Goal: Information Seeking & Learning: Learn about a topic

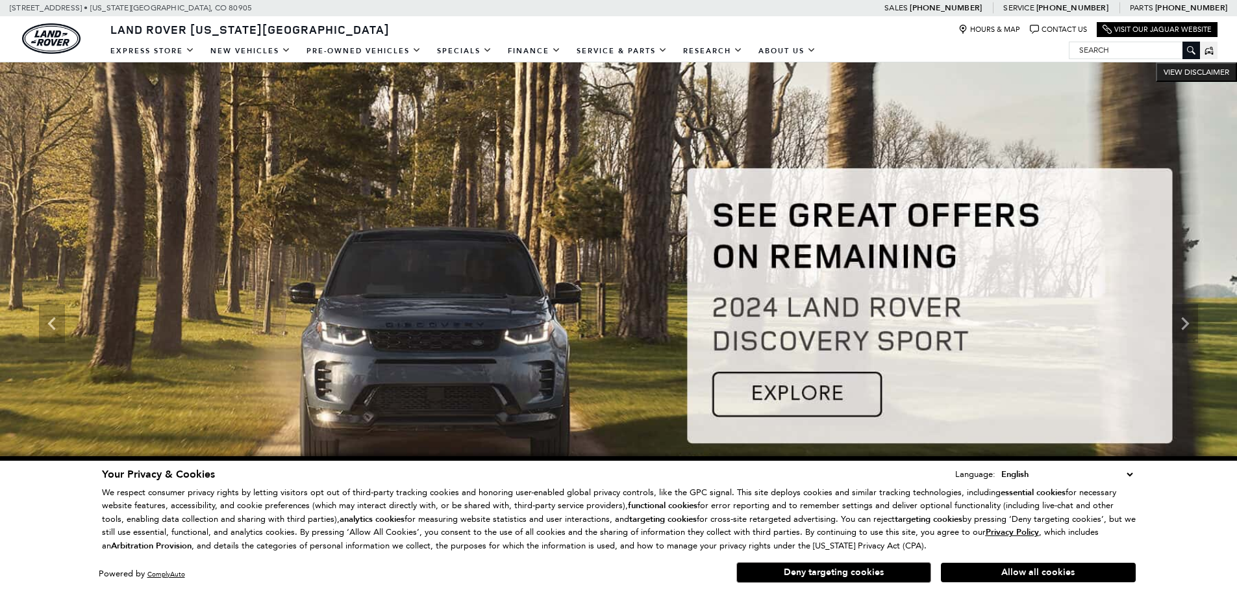
click at [1126, 477] on select "English Spanish / Español English / [GEOGRAPHIC_DATA] Korean / 한국어 Vietnamese /…" at bounding box center [1067, 474] width 138 height 14
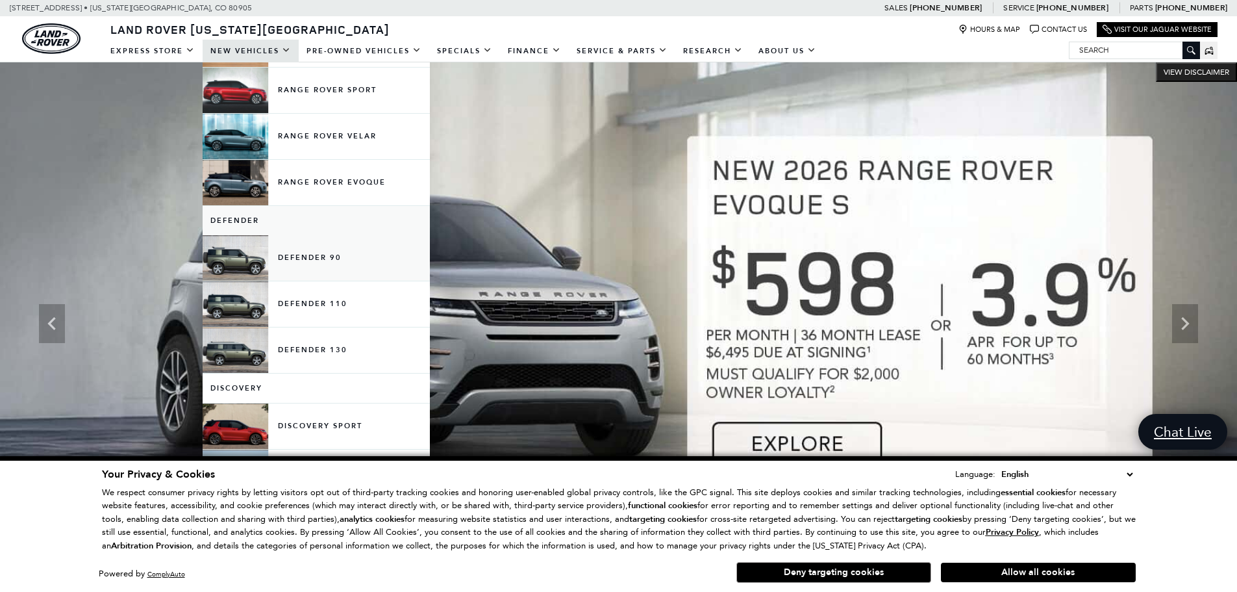
scroll to position [130, 0]
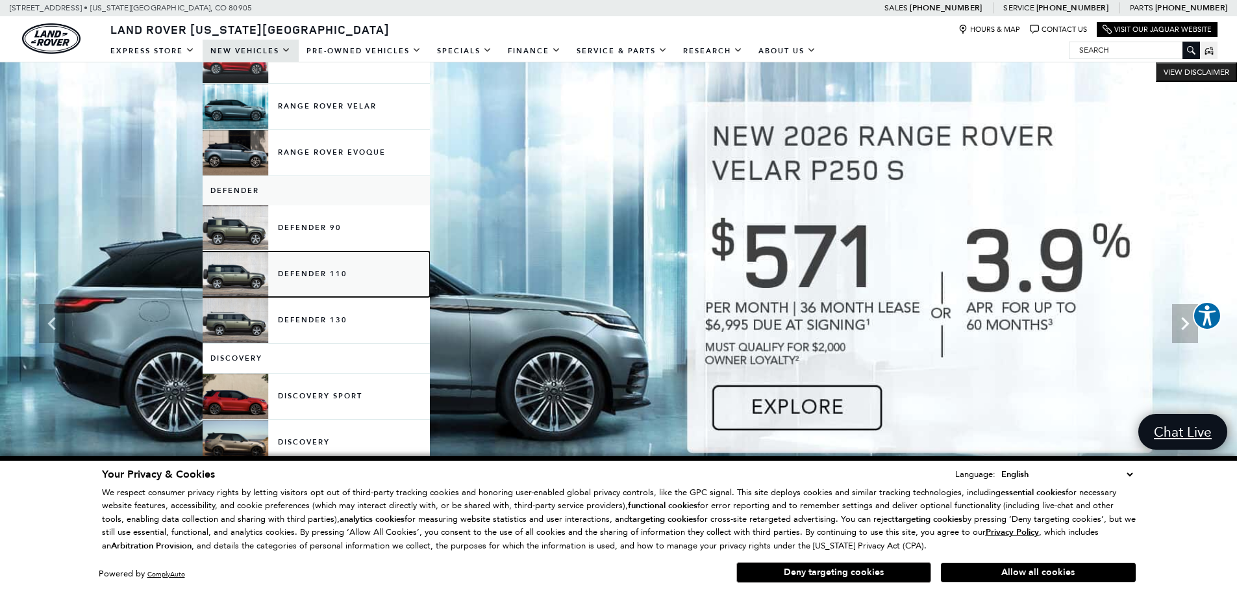
click at [347, 273] on link "Defender 110" at bounding box center [316, 273] width 227 height 45
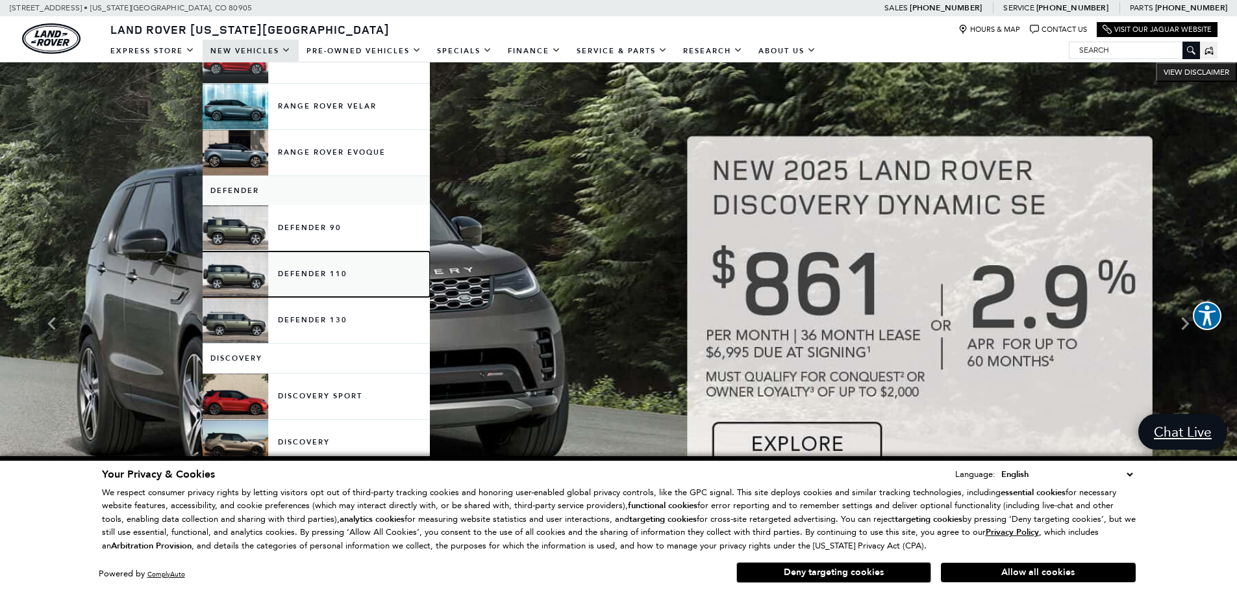
click at [349, 271] on link "Defender 110" at bounding box center [316, 273] width 227 height 45
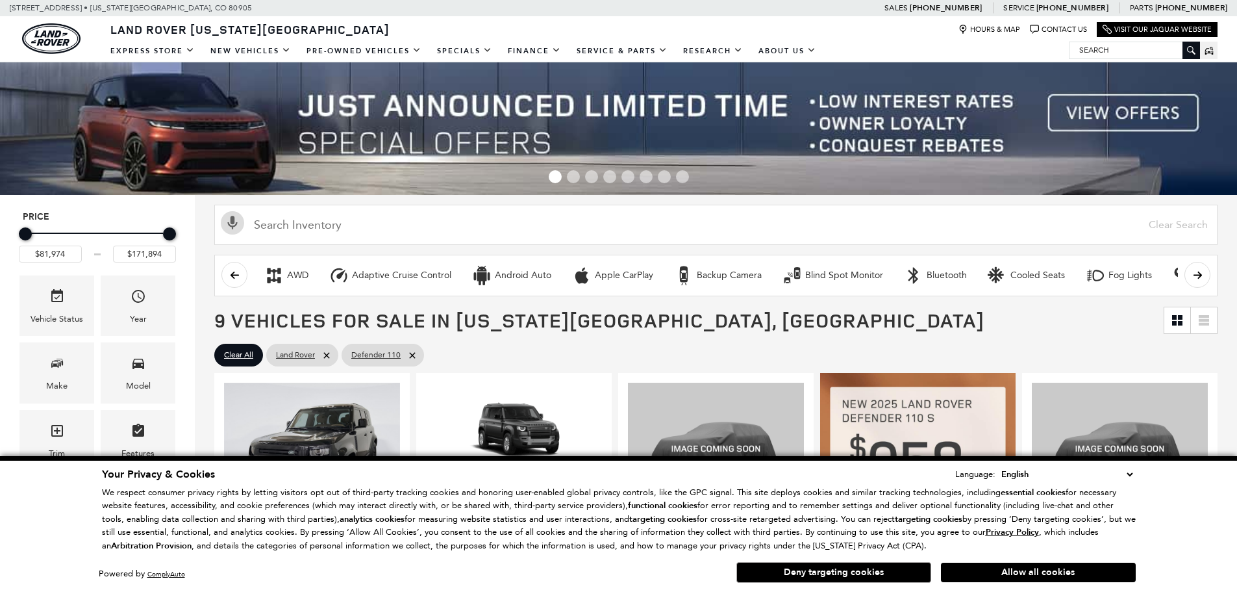
click at [1124, 473] on select "English Spanish / Español English / [GEOGRAPHIC_DATA] Korean / 한국어 Vietnamese /…" at bounding box center [1067, 474] width 138 height 14
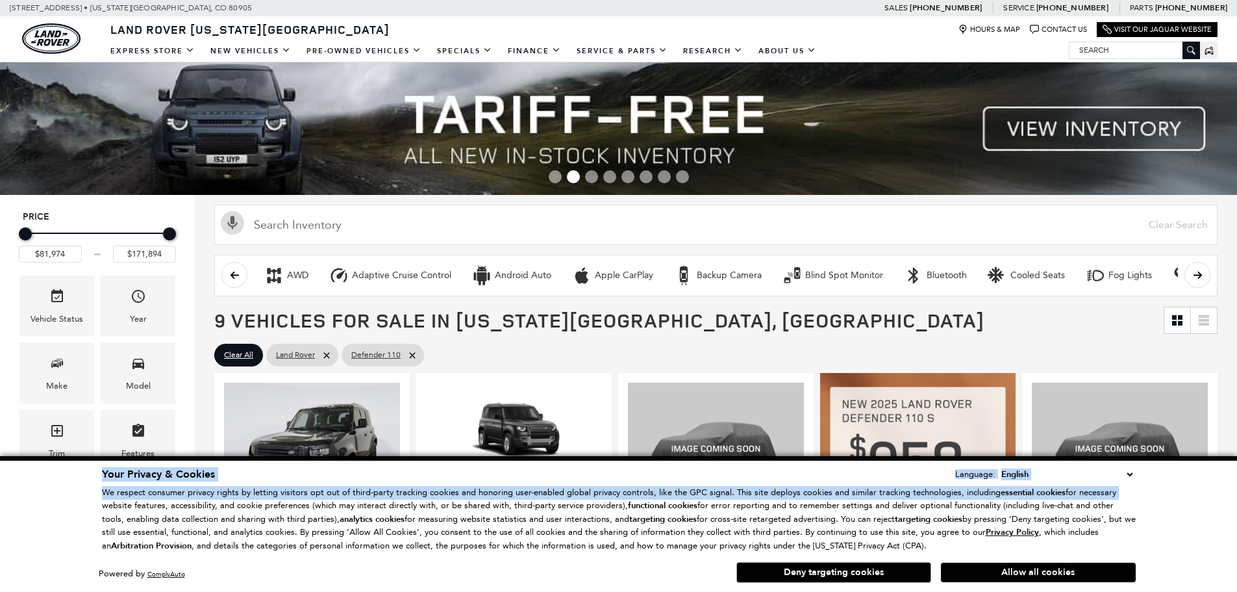
click at [1133, 478] on select "English Spanish / Español English / [GEOGRAPHIC_DATA] Korean / 한국어 Vietnamese /…" at bounding box center [1067, 474] width 138 height 14
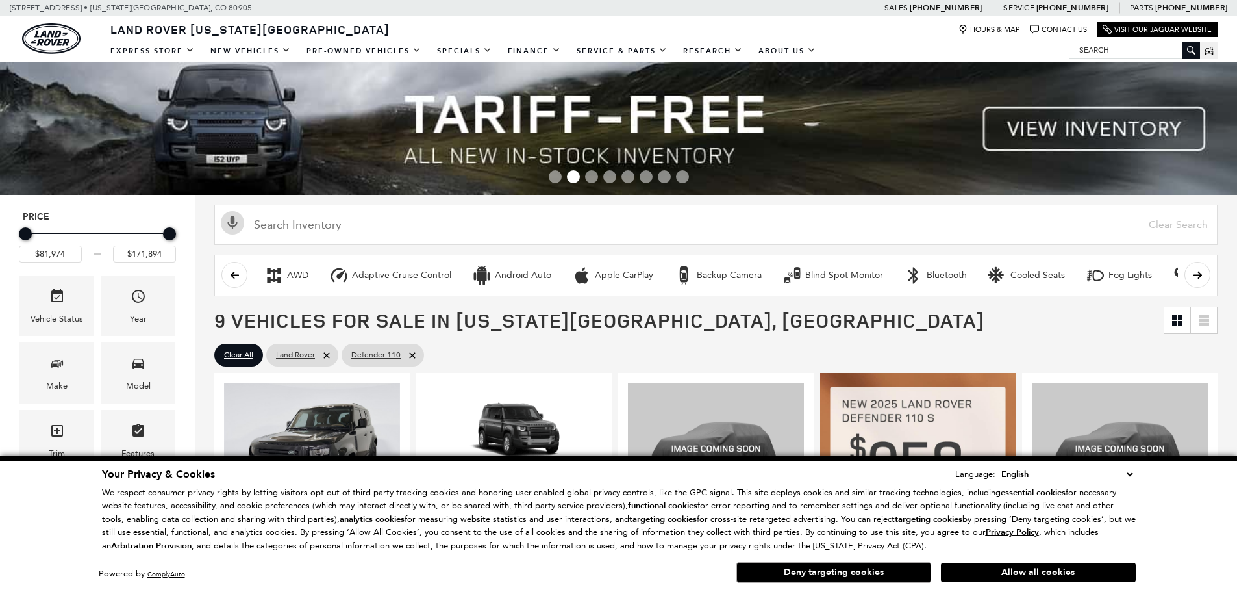
click at [1178, 525] on div "Your Privacy & Cookies Language: English Spanish / Español English / United Kin…" at bounding box center [618, 524] width 1237 height 136
click at [983, 329] on span "9 Vehicles for Sale in Colorado Springs, CO" at bounding box center [688, 320] width 949 height 26
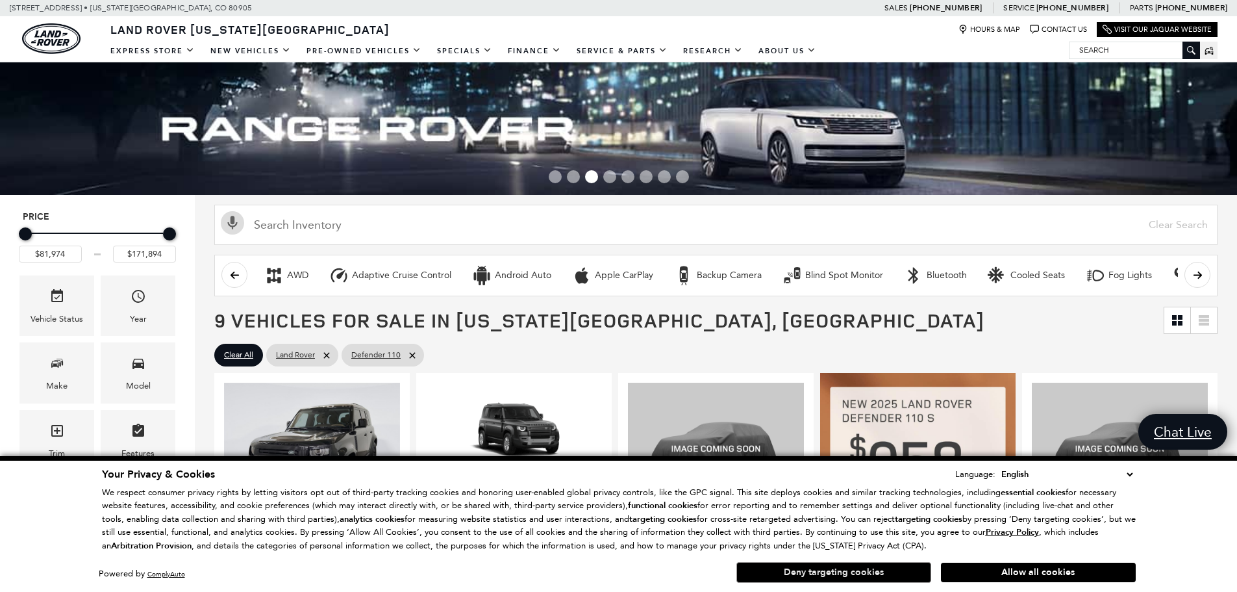
click at [897, 572] on button "Deny targeting cookies" at bounding box center [833, 572] width 195 height 21
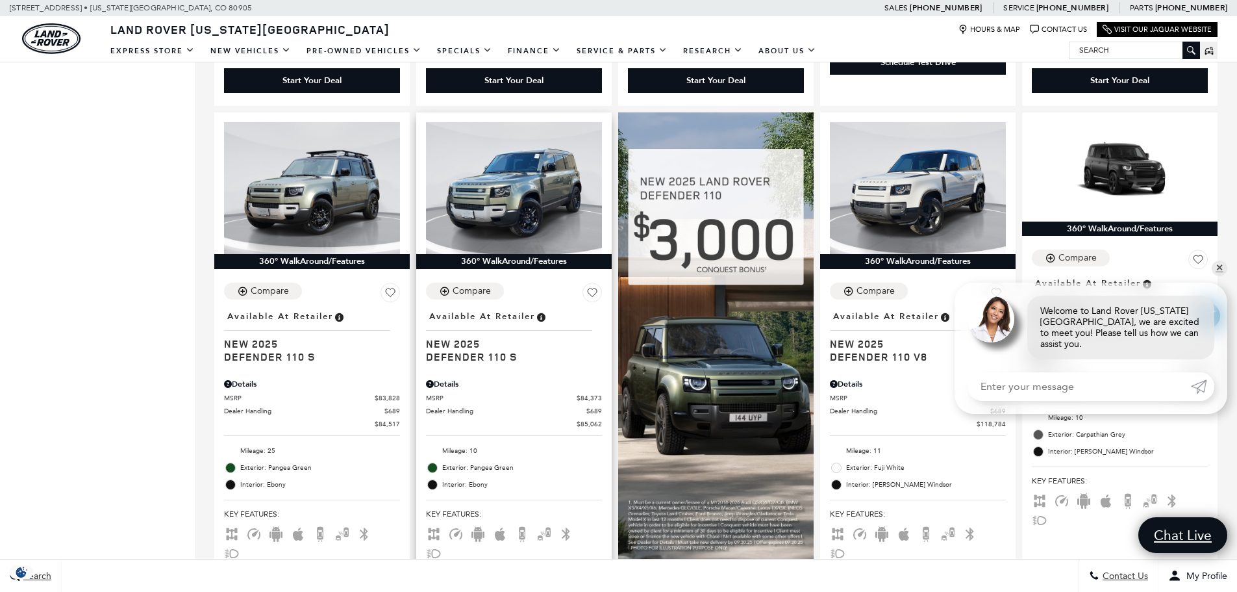
scroll to position [779, 0]
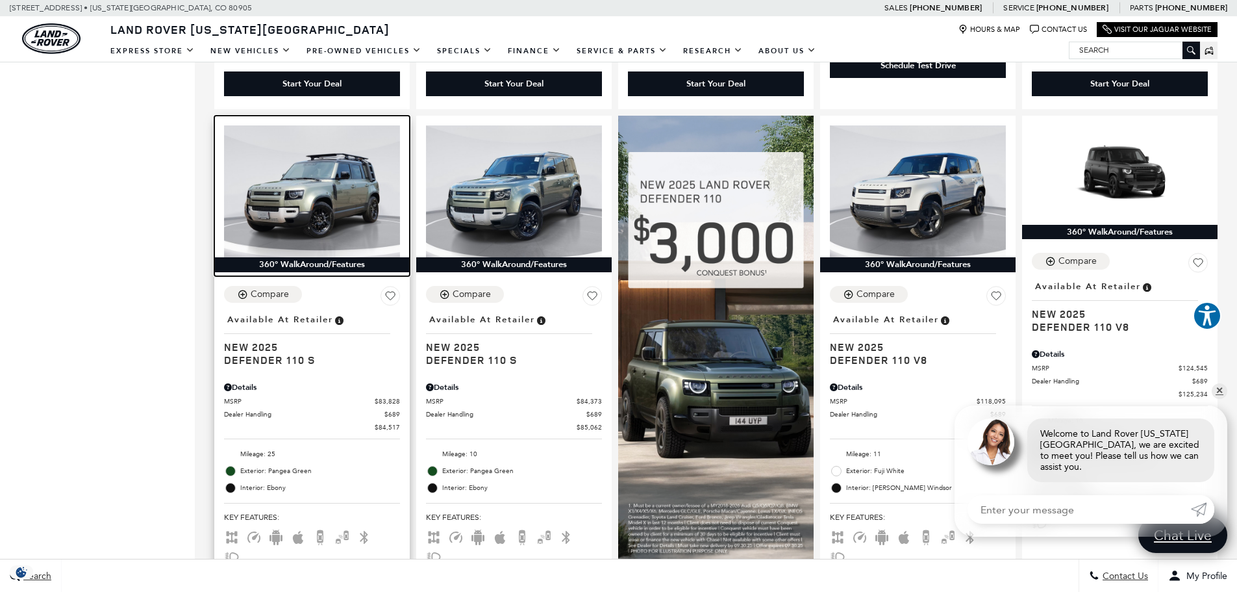
click at [347, 223] on img at bounding box center [312, 191] width 176 height 132
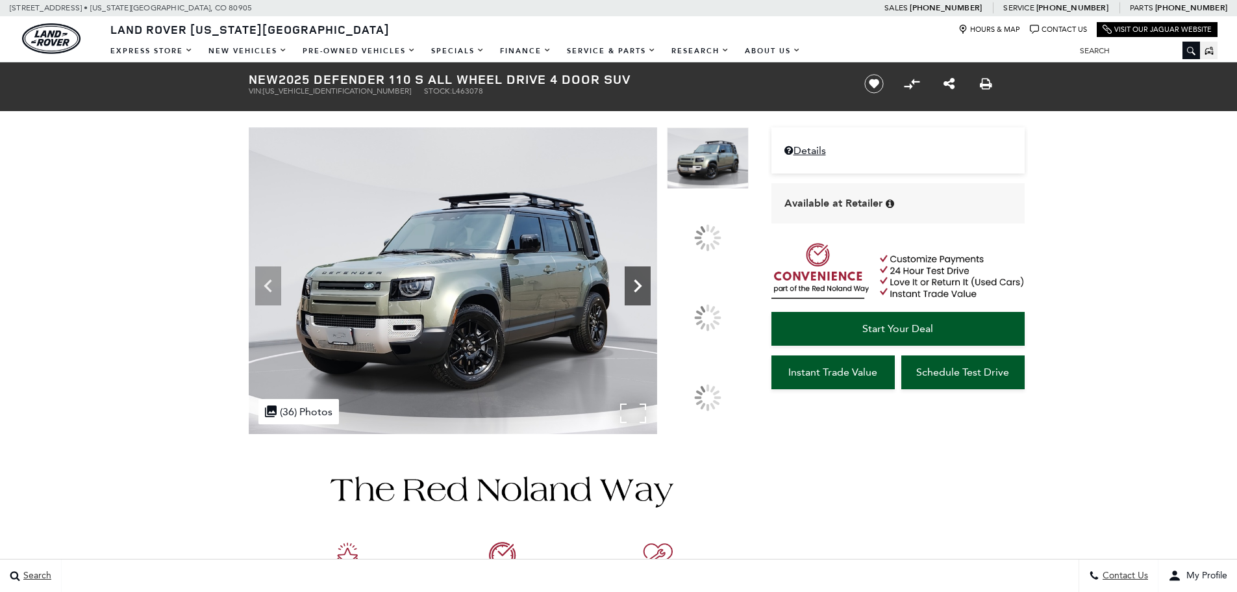
click at [651, 301] on div at bounding box center [638, 285] width 26 height 39
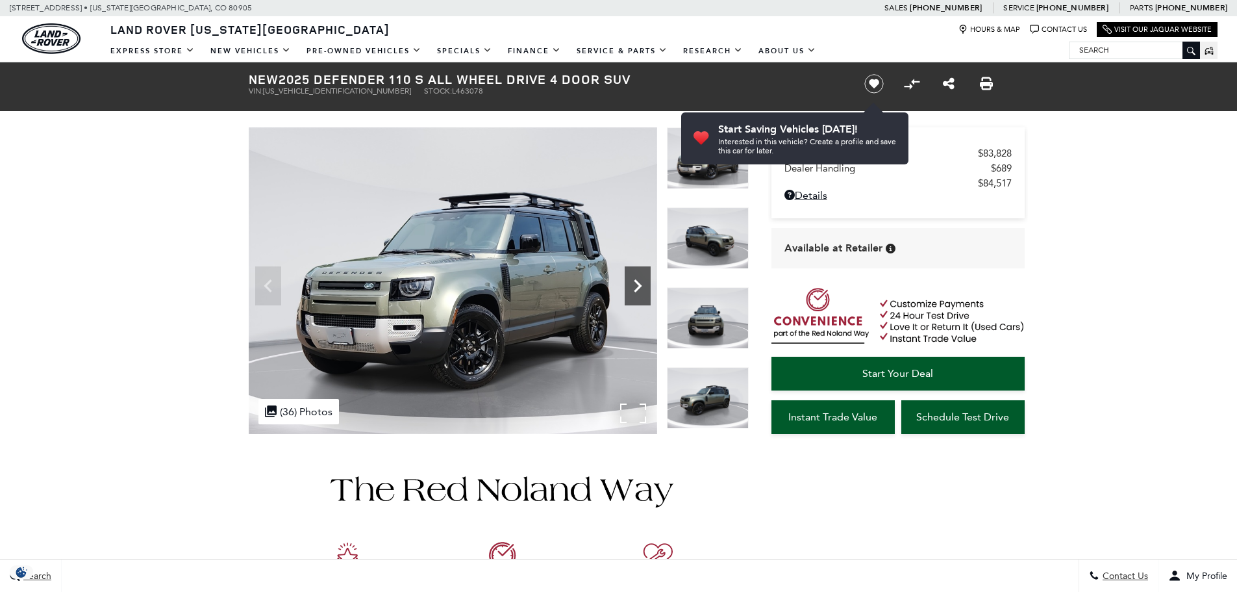
click at [648, 290] on icon "Next" at bounding box center [638, 286] width 26 height 26
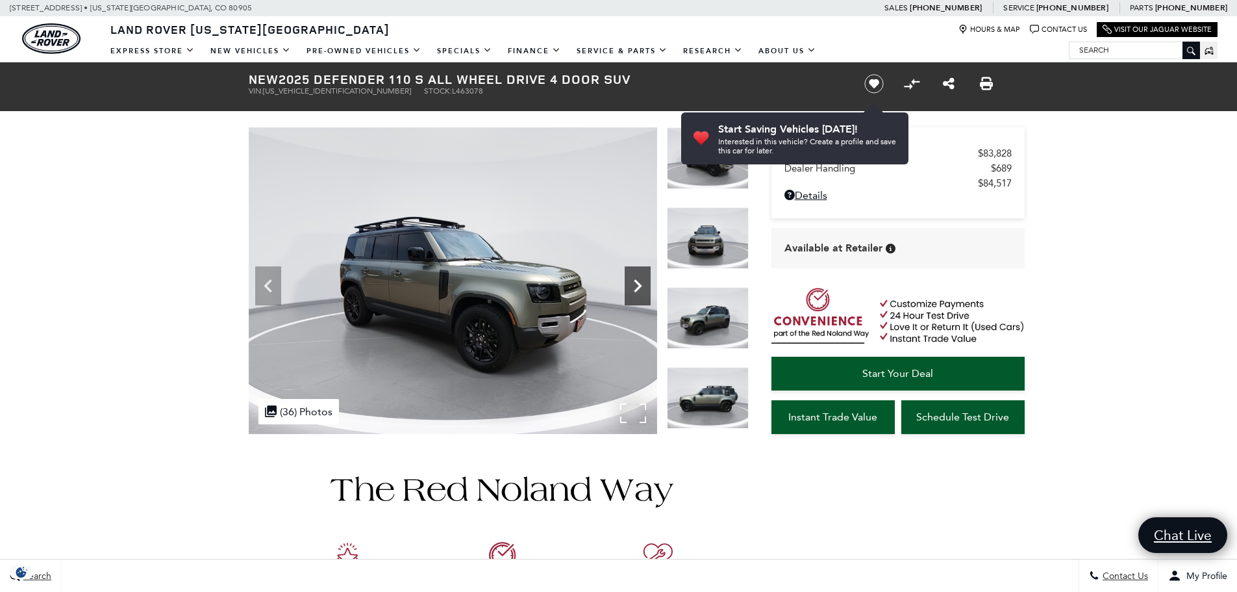
click at [644, 288] on icon "Next" at bounding box center [638, 286] width 26 height 26
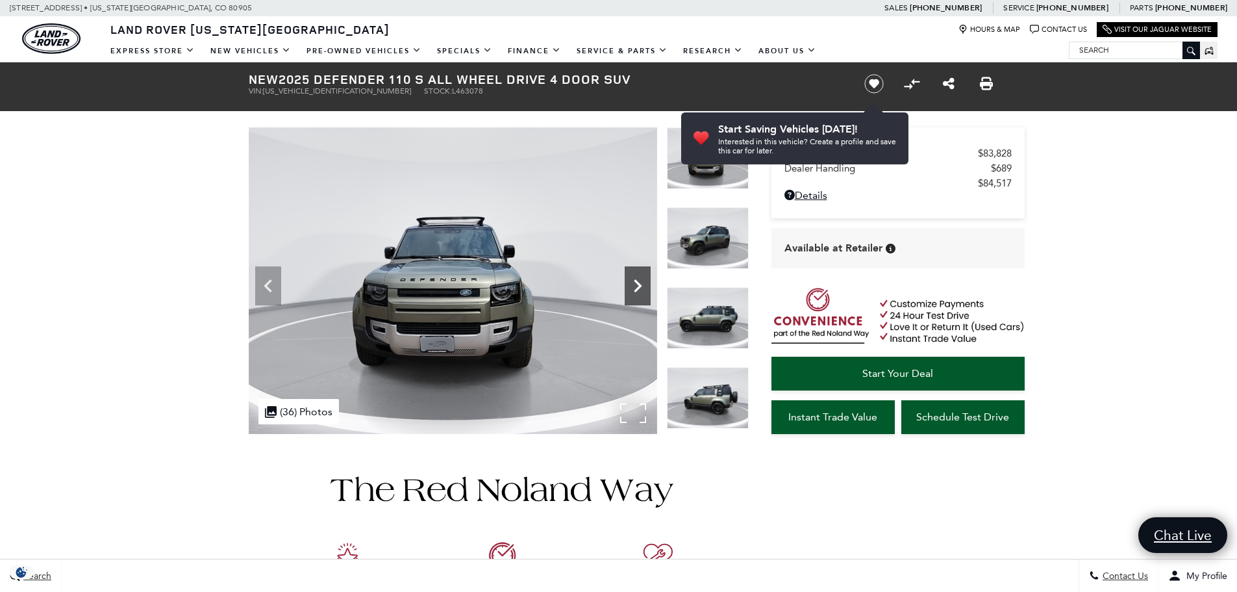
click at [644, 288] on icon "Next" at bounding box center [638, 286] width 26 height 26
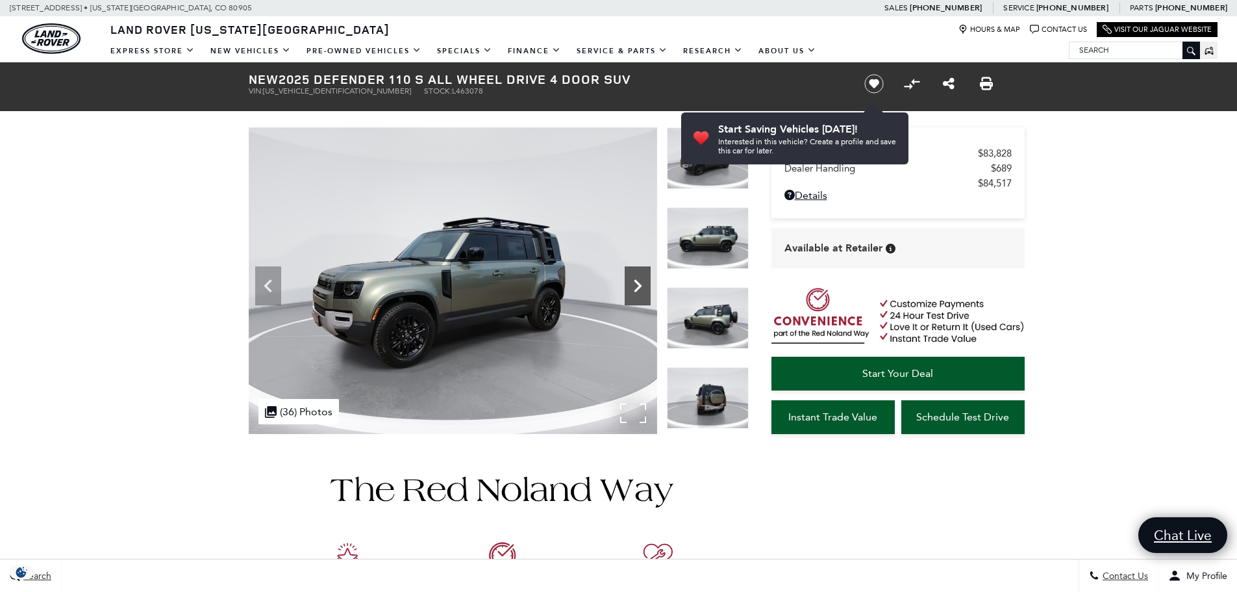
click at [644, 288] on icon "Next" at bounding box center [638, 286] width 26 height 26
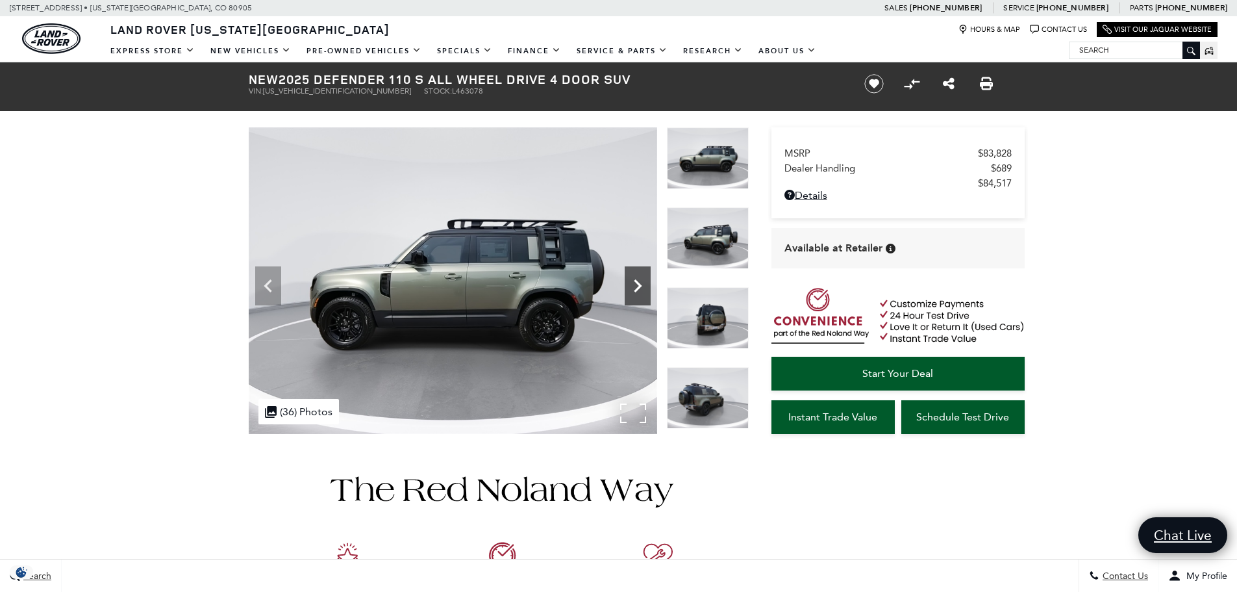
click at [644, 288] on icon "Next" at bounding box center [638, 286] width 26 height 26
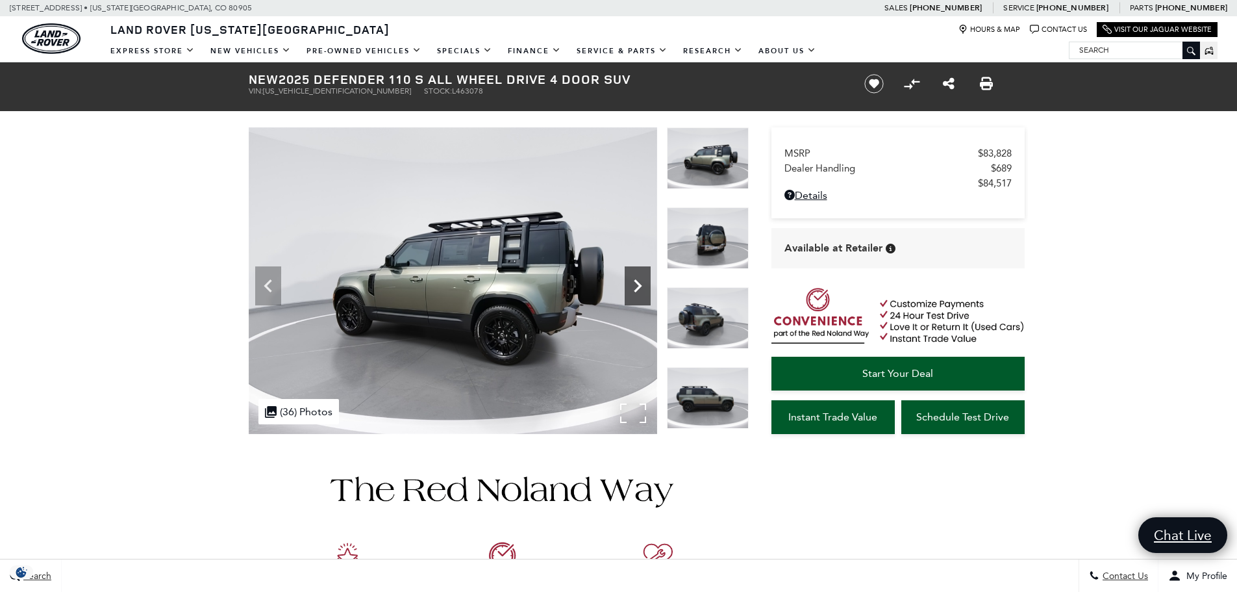
click at [644, 288] on icon "Next" at bounding box center [638, 286] width 26 height 26
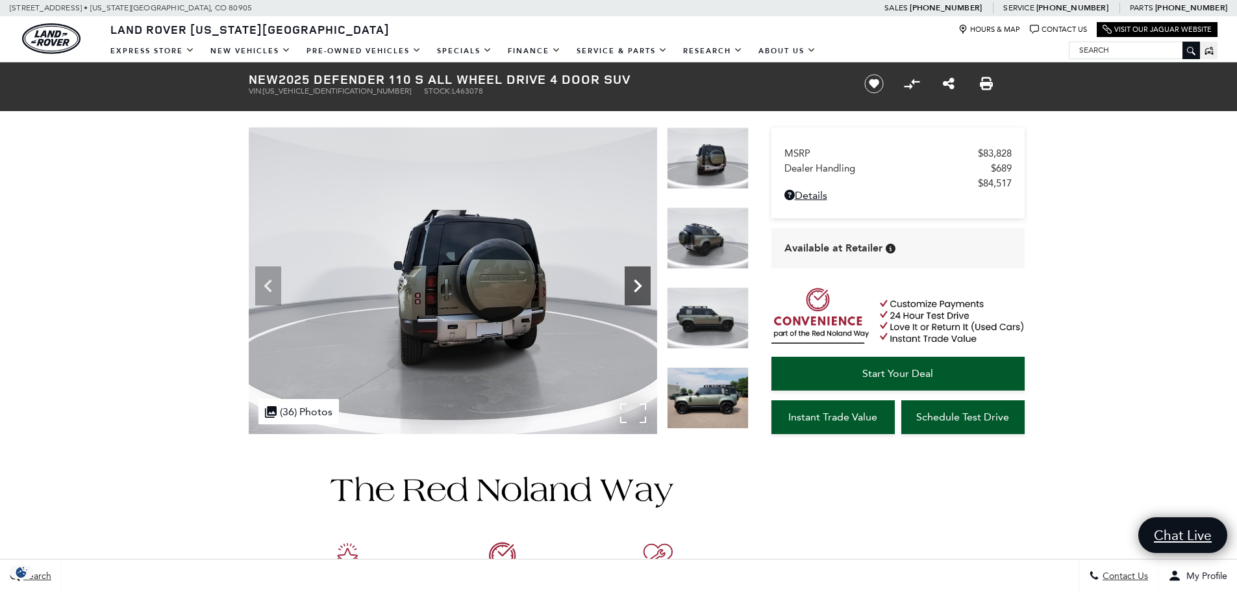
click at [644, 288] on icon "Next" at bounding box center [638, 286] width 26 height 26
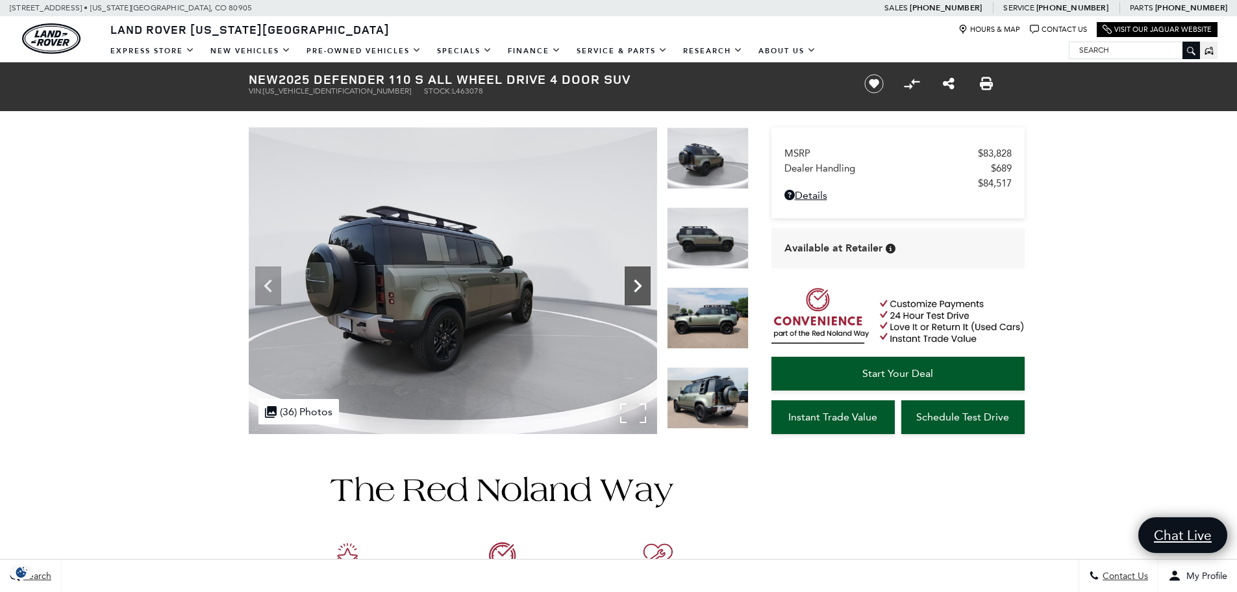
click at [644, 296] on icon "Next" at bounding box center [638, 286] width 26 height 26
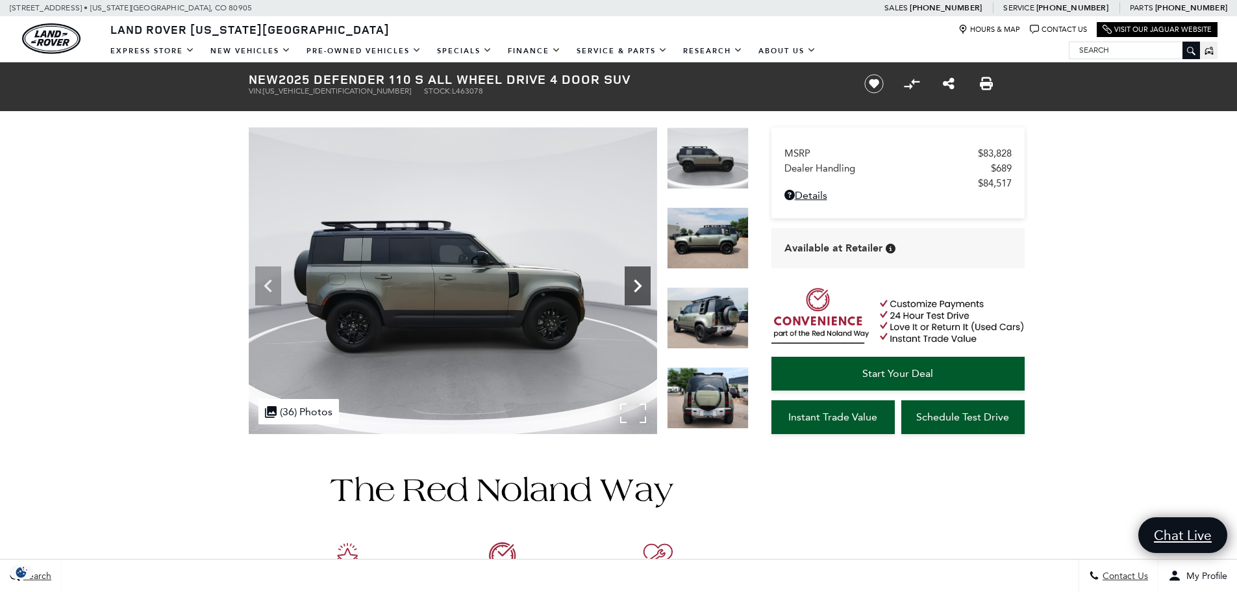
click at [643, 285] on icon "Next" at bounding box center [638, 286] width 26 height 26
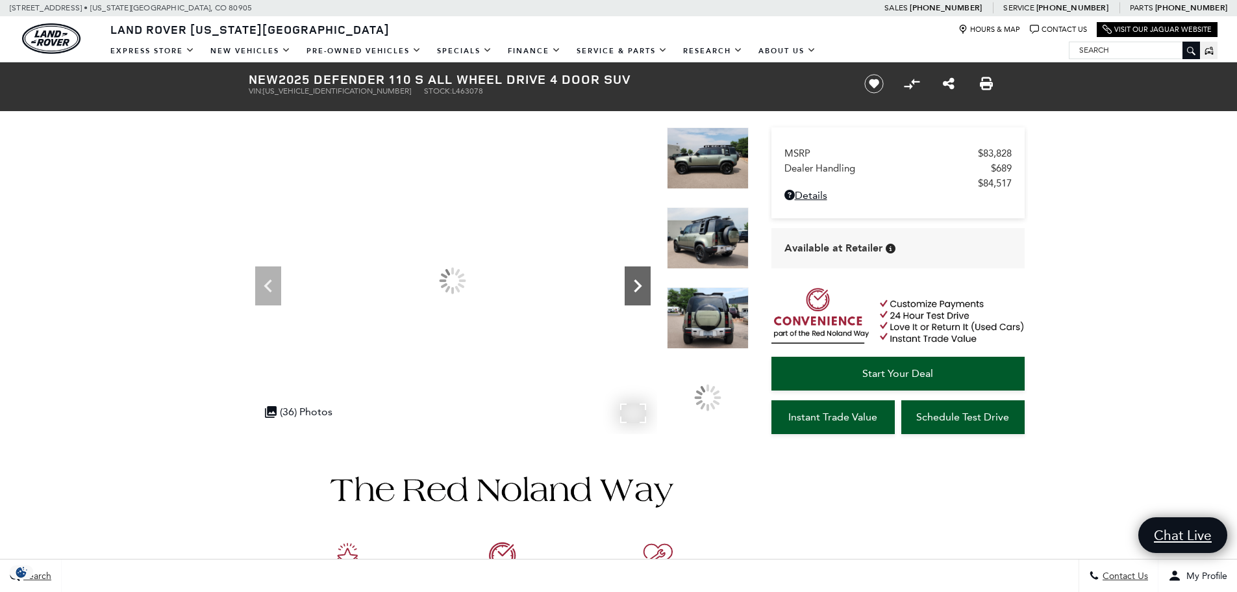
click at [643, 285] on icon "Next" at bounding box center [638, 286] width 26 height 26
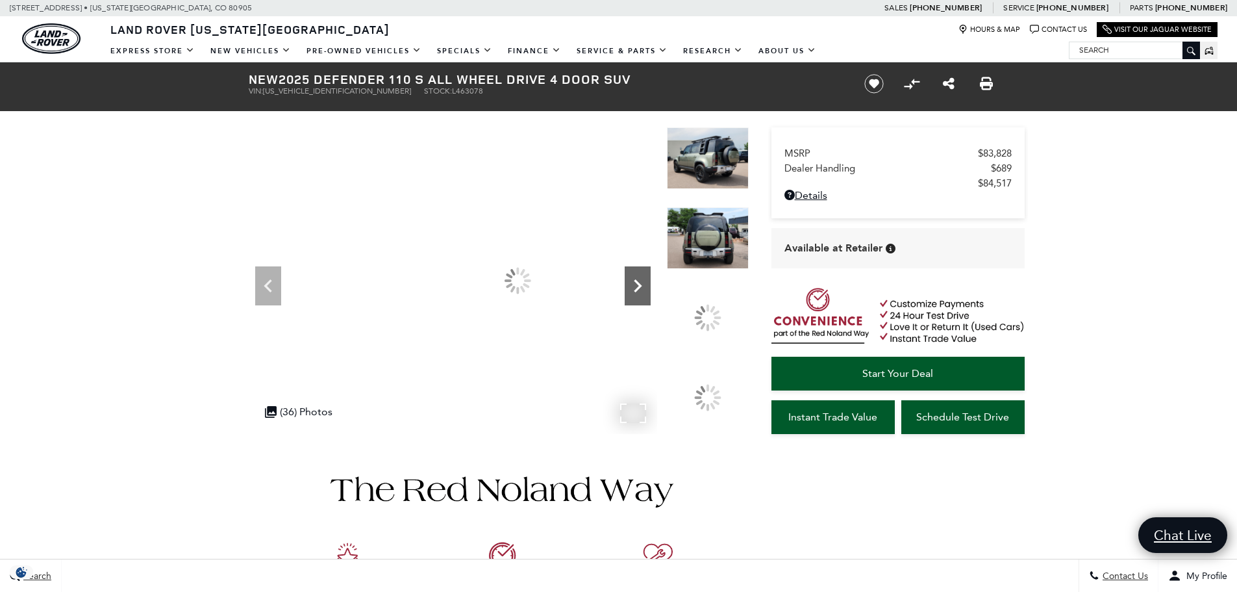
click at [643, 286] on icon "Next" at bounding box center [638, 286] width 26 height 26
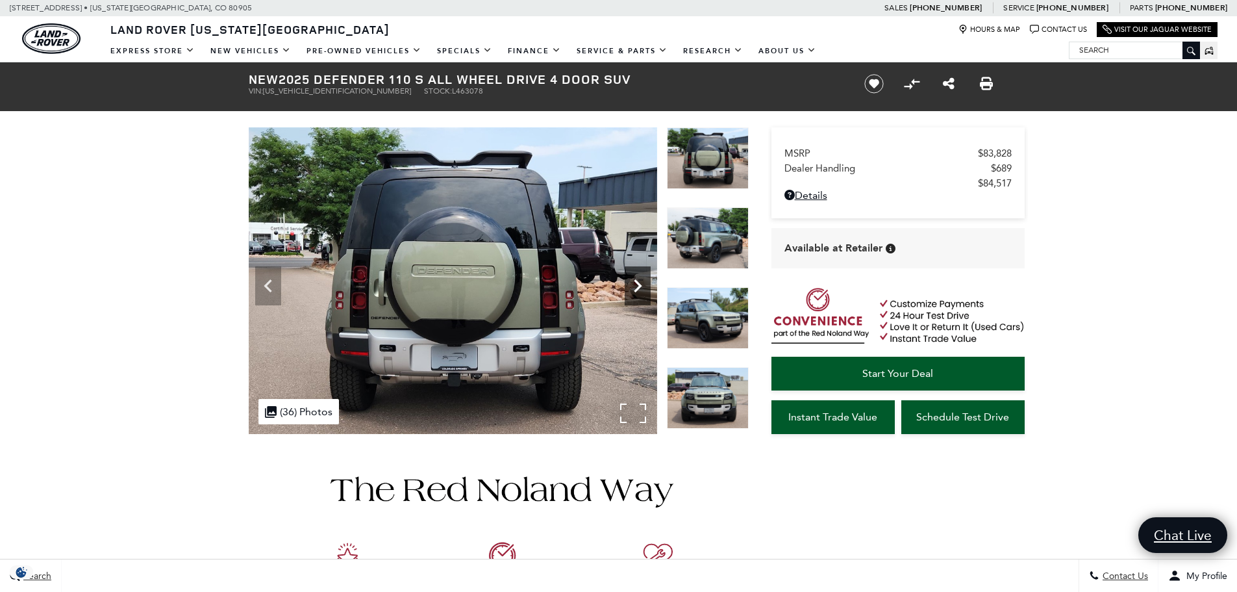
click at [643, 286] on icon "Next" at bounding box center [638, 286] width 26 height 26
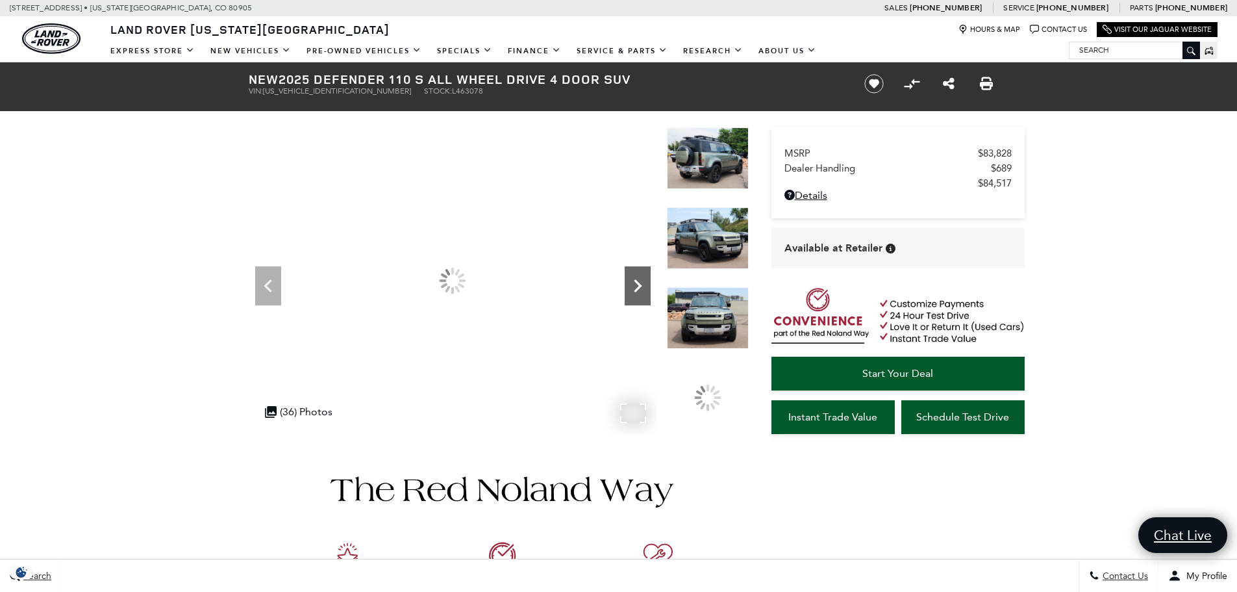
click at [643, 286] on icon "Next" at bounding box center [638, 286] width 26 height 26
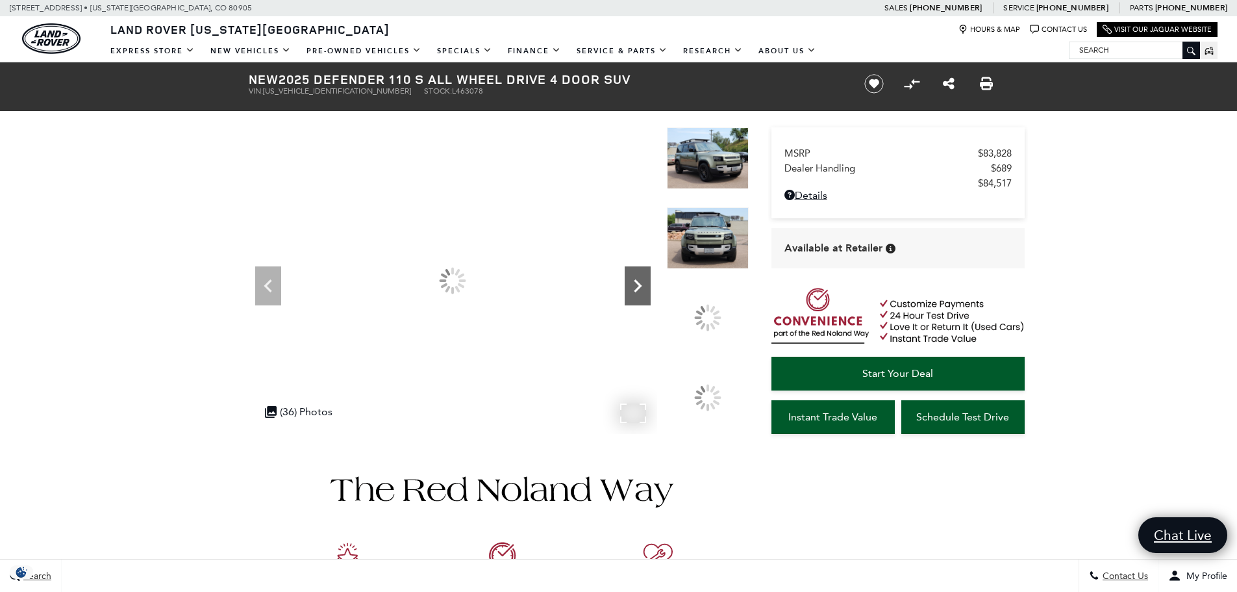
click at [643, 286] on icon "Next" at bounding box center [638, 286] width 26 height 26
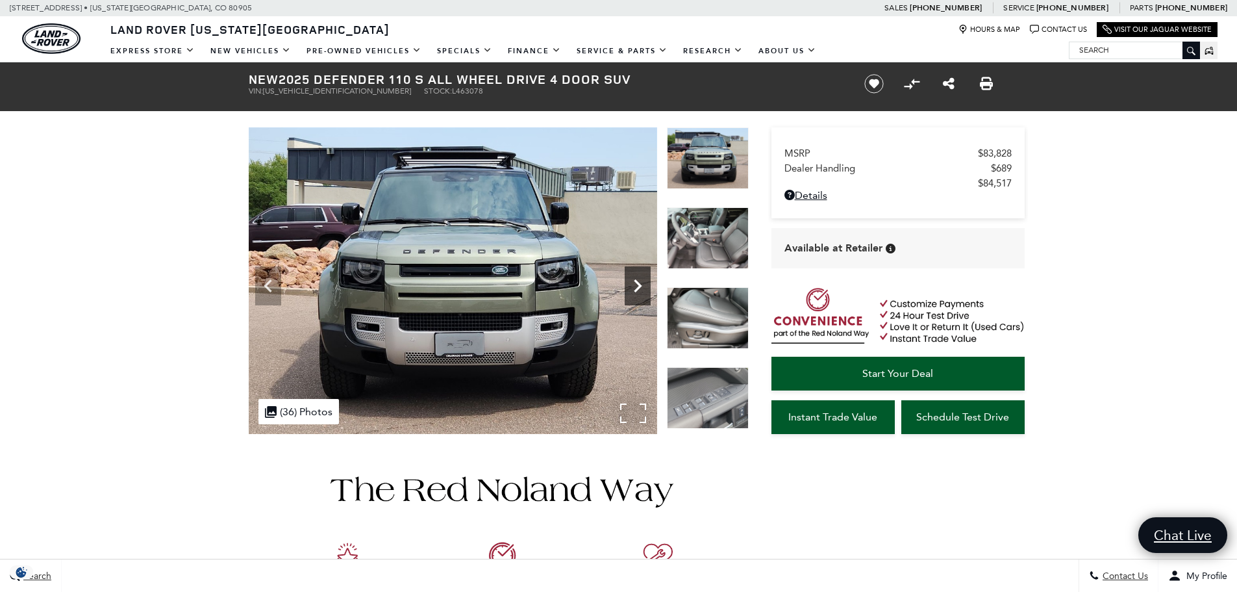
click at [643, 286] on icon "Next" at bounding box center [638, 286] width 26 height 26
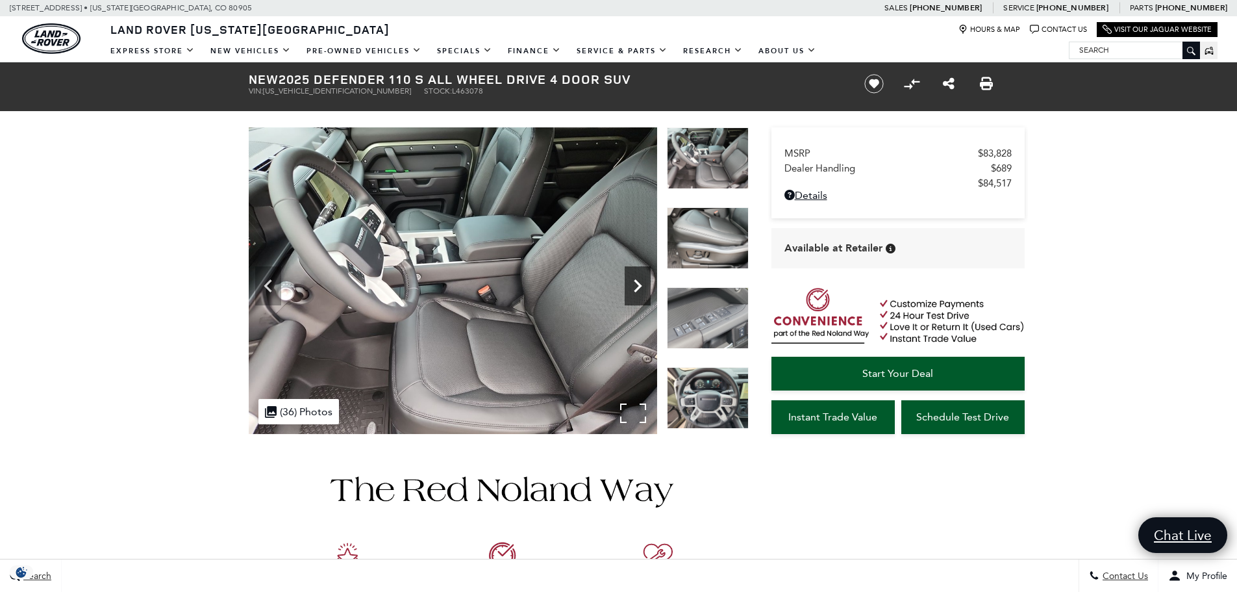
click at [643, 286] on icon "Next" at bounding box center [638, 286] width 26 height 26
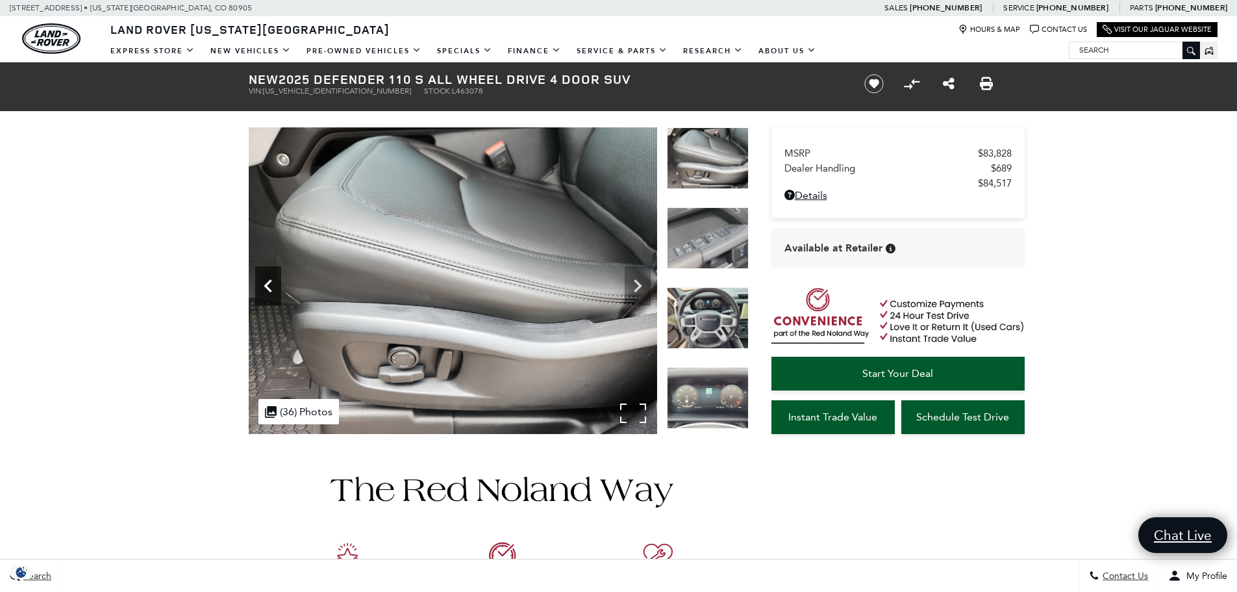
click at [277, 281] on icon "Previous" at bounding box center [268, 286] width 26 height 26
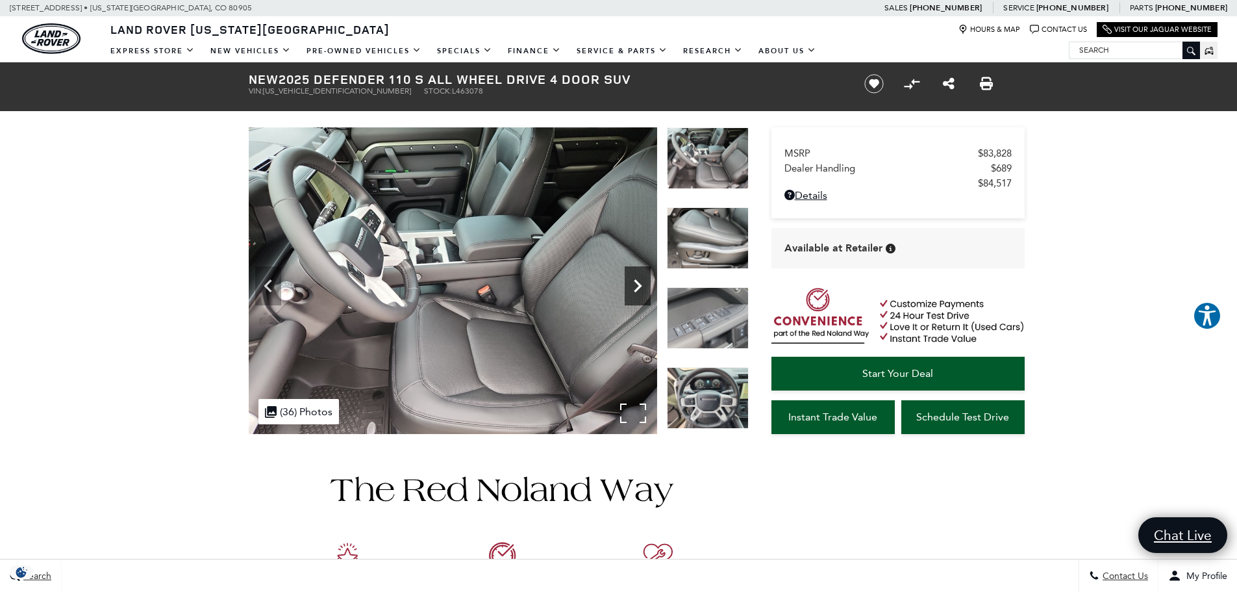
click at [627, 281] on icon "Next" at bounding box center [638, 286] width 26 height 26
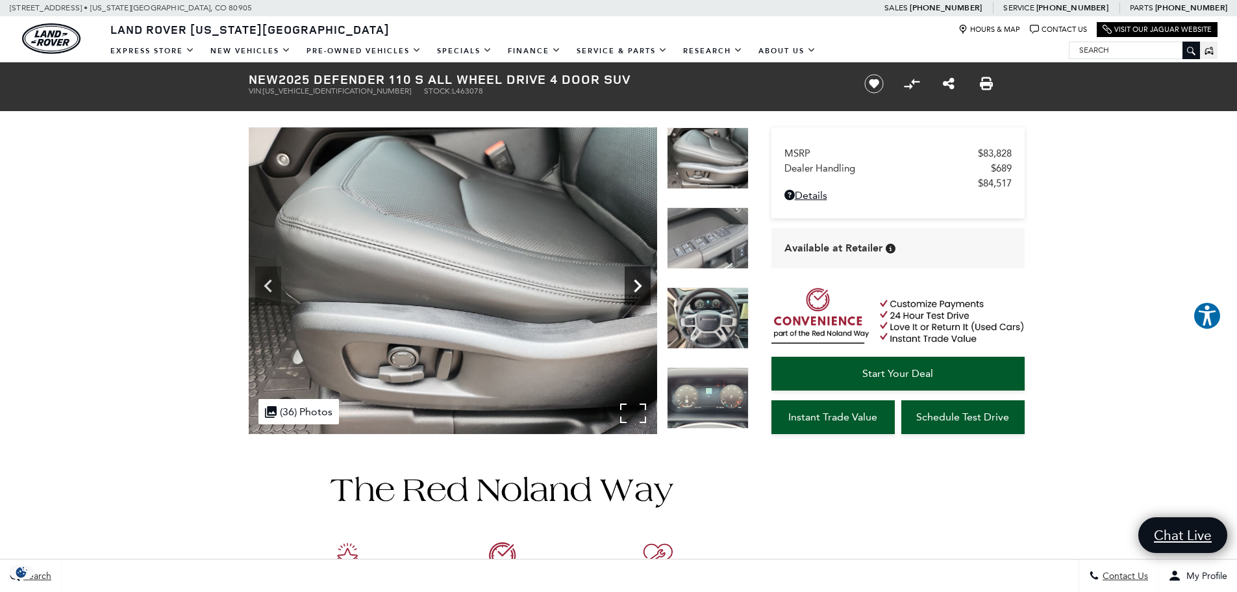
click at [627, 281] on icon "Next" at bounding box center [638, 286] width 26 height 26
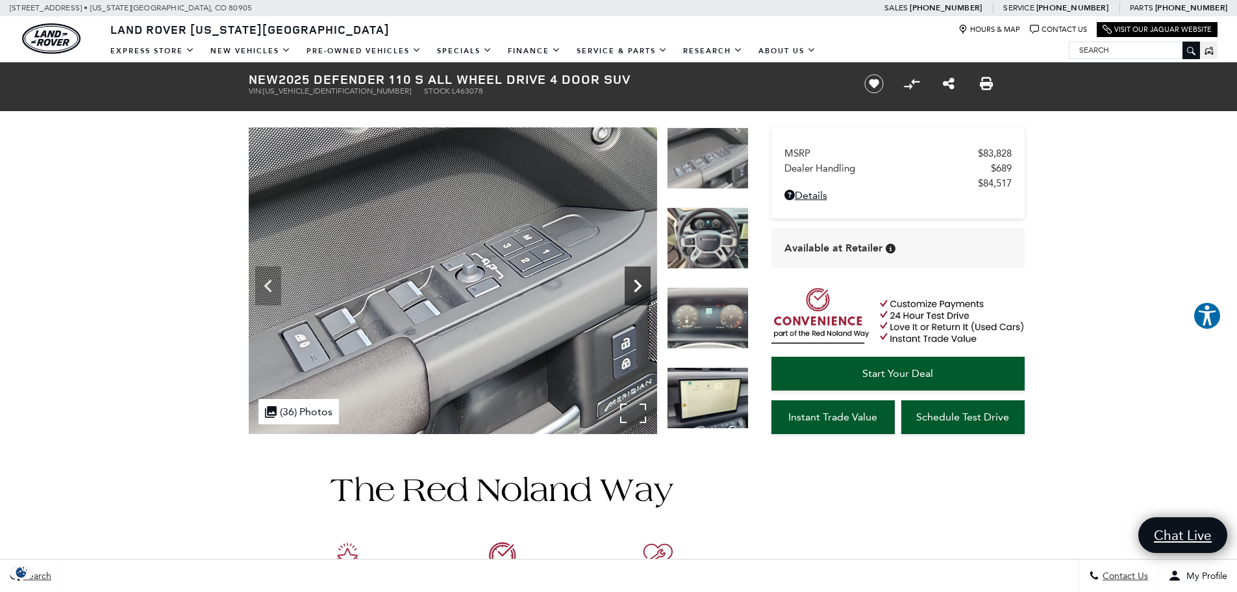
click at [627, 281] on icon "Next" at bounding box center [638, 286] width 26 height 26
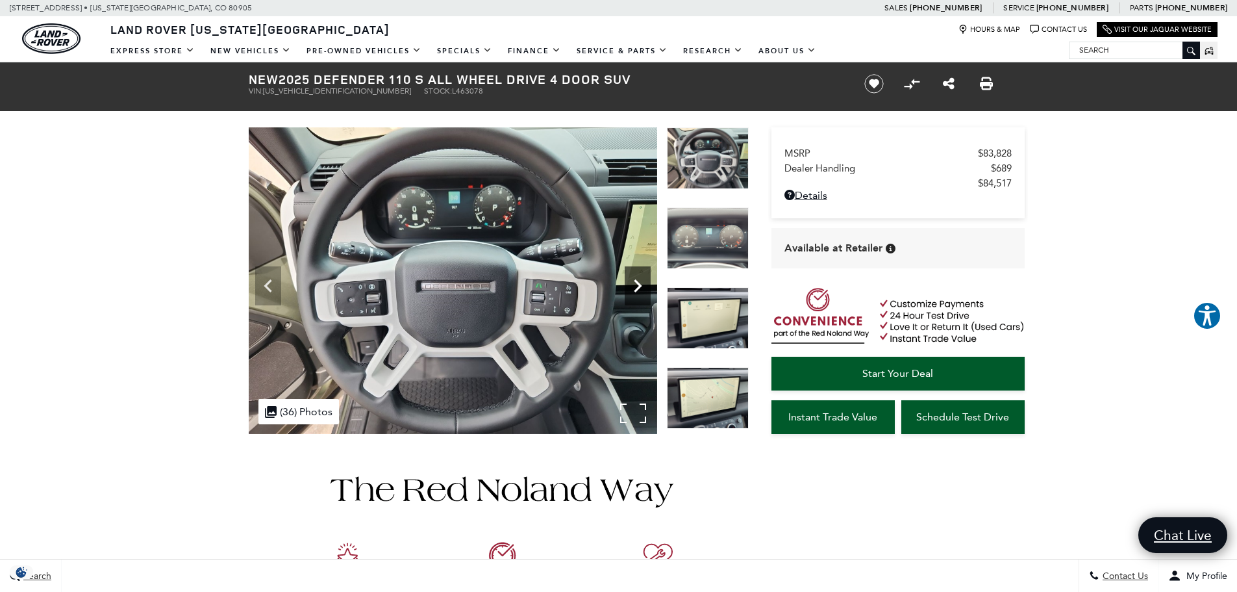
click at [627, 281] on icon "Next" at bounding box center [638, 286] width 26 height 26
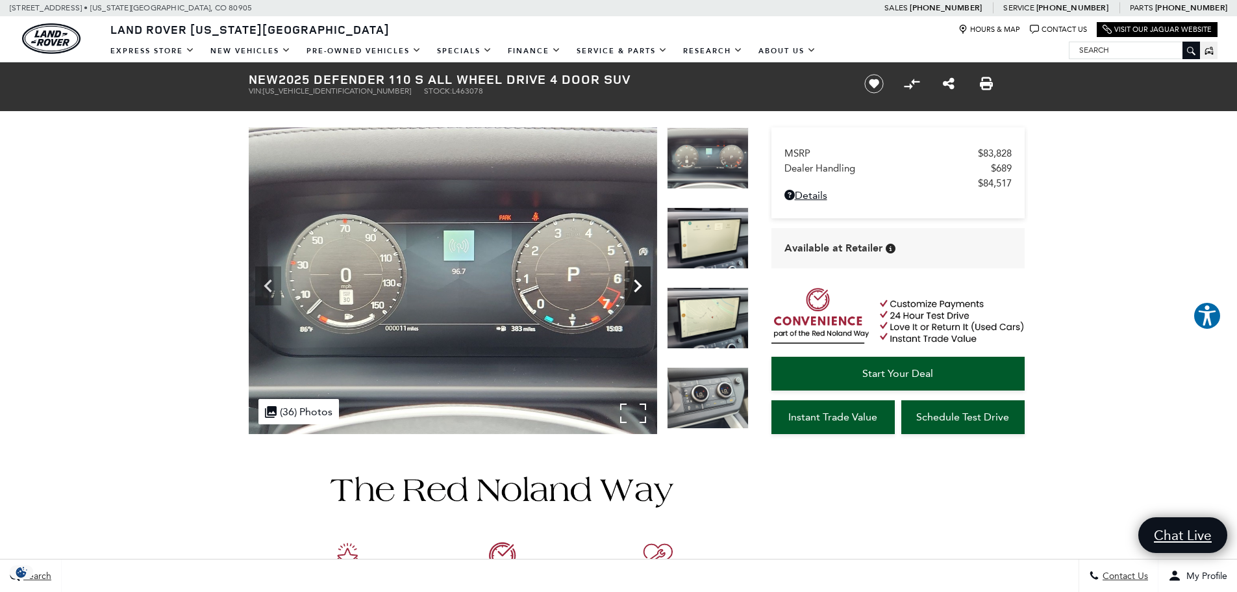
click at [627, 281] on icon "Next" at bounding box center [638, 286] width 26 height 26
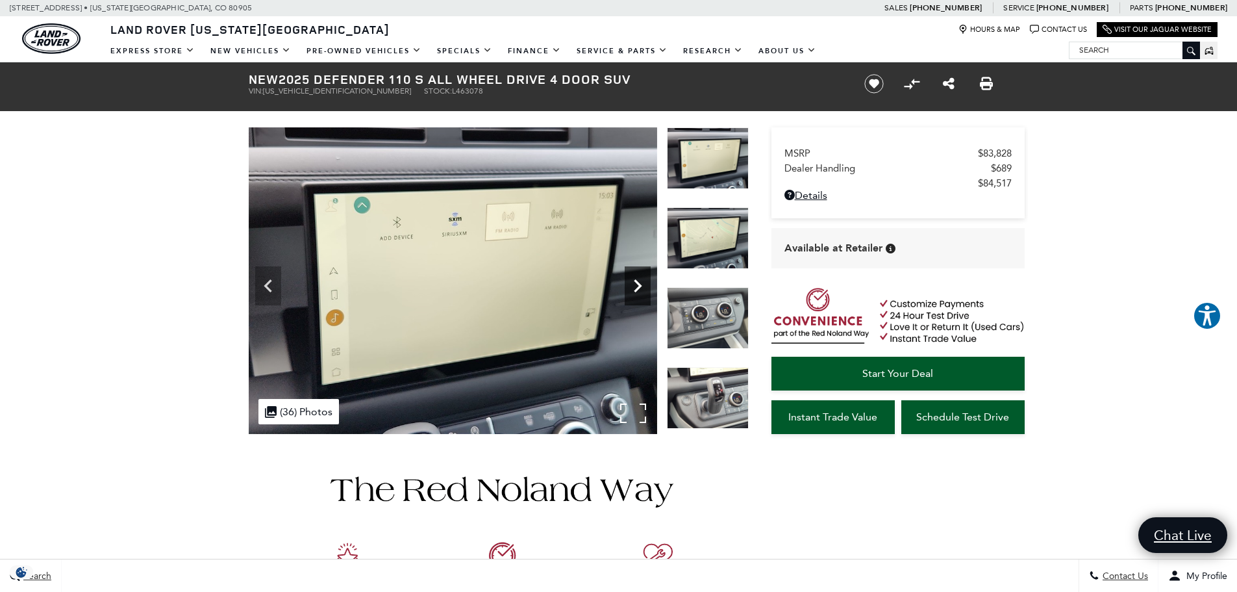
click at [627, 281] on icon "Next" at bounding box center [638, 286] width 26 height 26
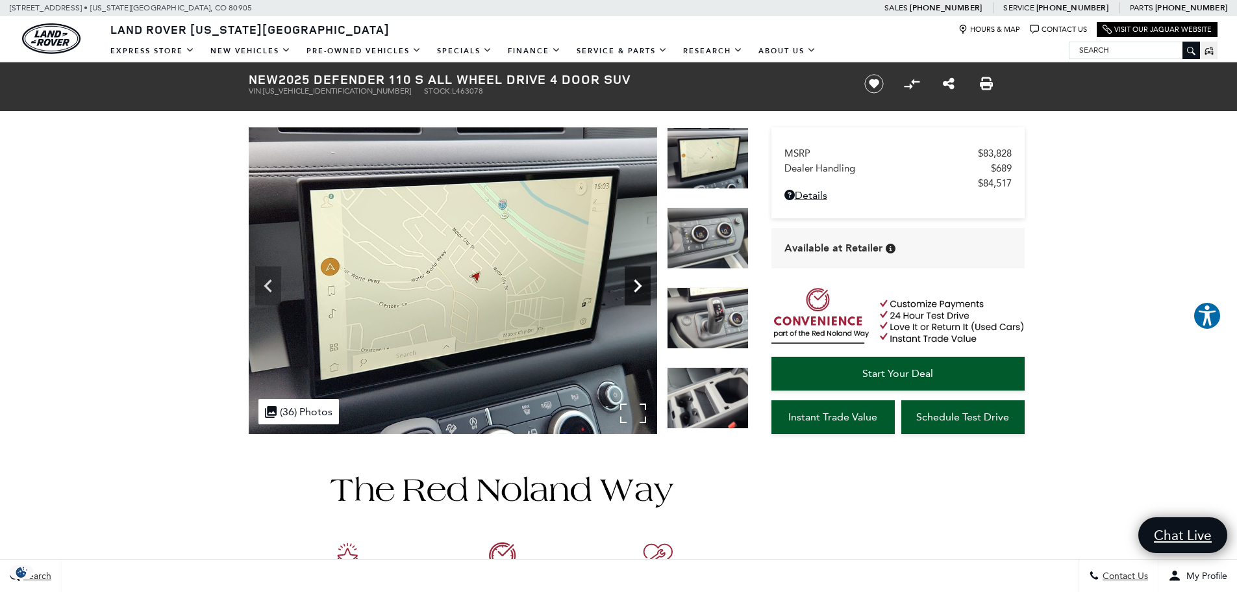
click at [627, 281] on icon "Next" at bounding box center [638, 286] width 26 height 26
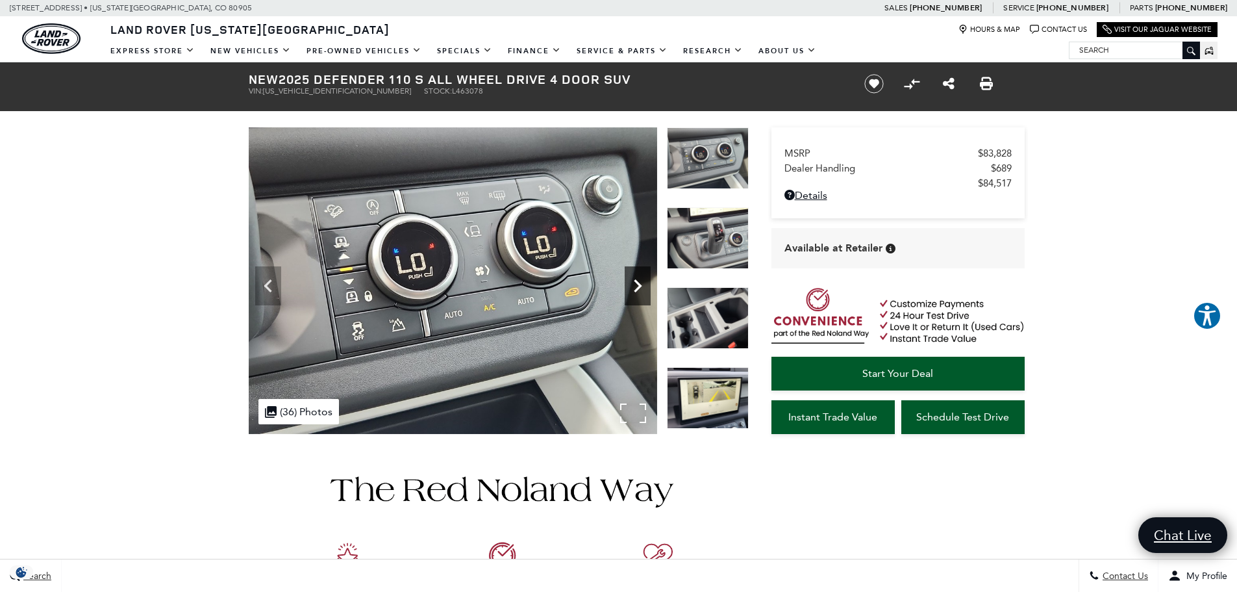
click at [627, 281] on icon "Next" at bounding box center [638, 286] width 26 height 26
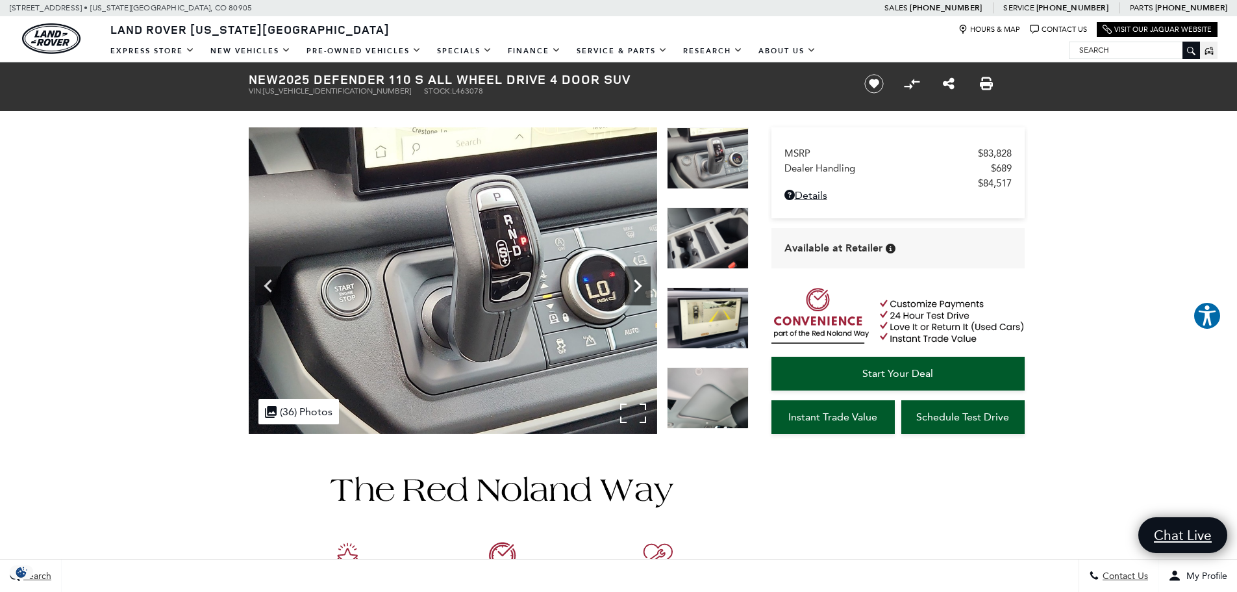
click at [627, 281] on icon "Next" at bounding box center [638, 286] width 26 height 26
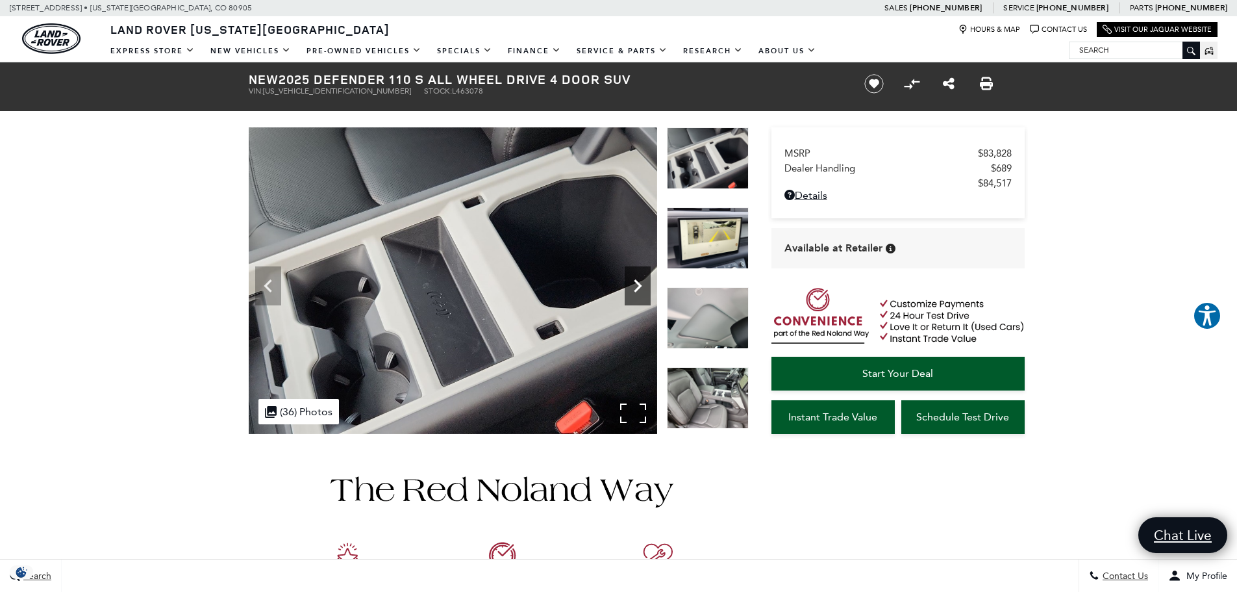
click at [627, 281] on icon "Next" at bounding box center [638, 286] width 26 height 26
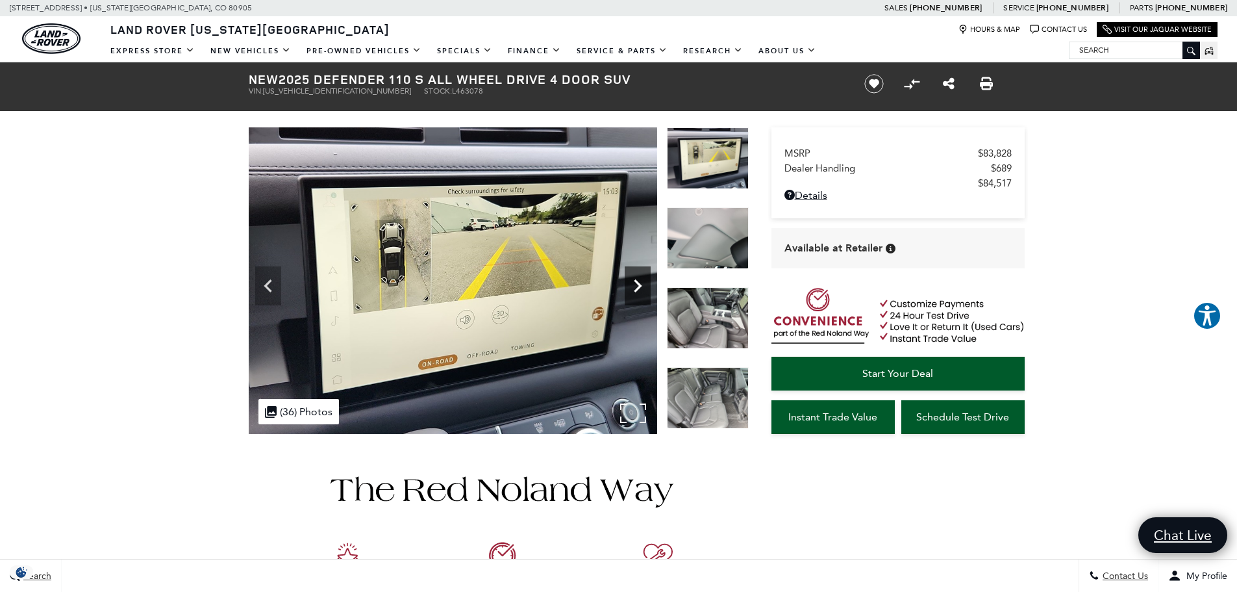
click at [627, 281] on icon "Next" at bounding box center [638, 286] width 26 height 26
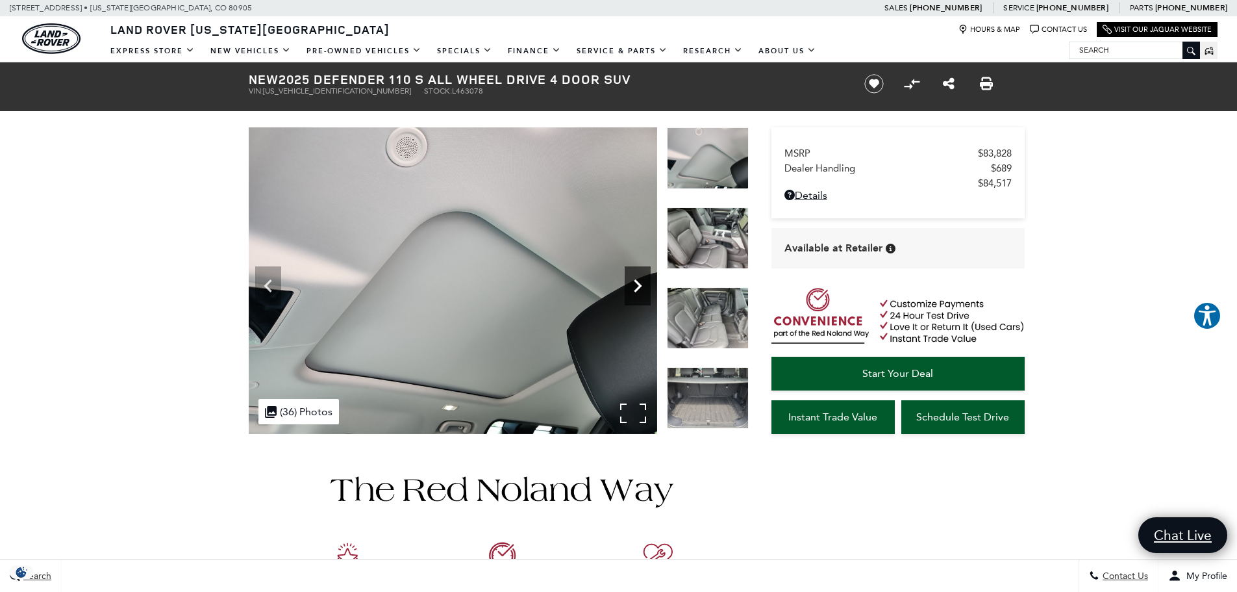
click at [627, 281] on icon "Next" at bounding box center [638, 286] width 26 height 26
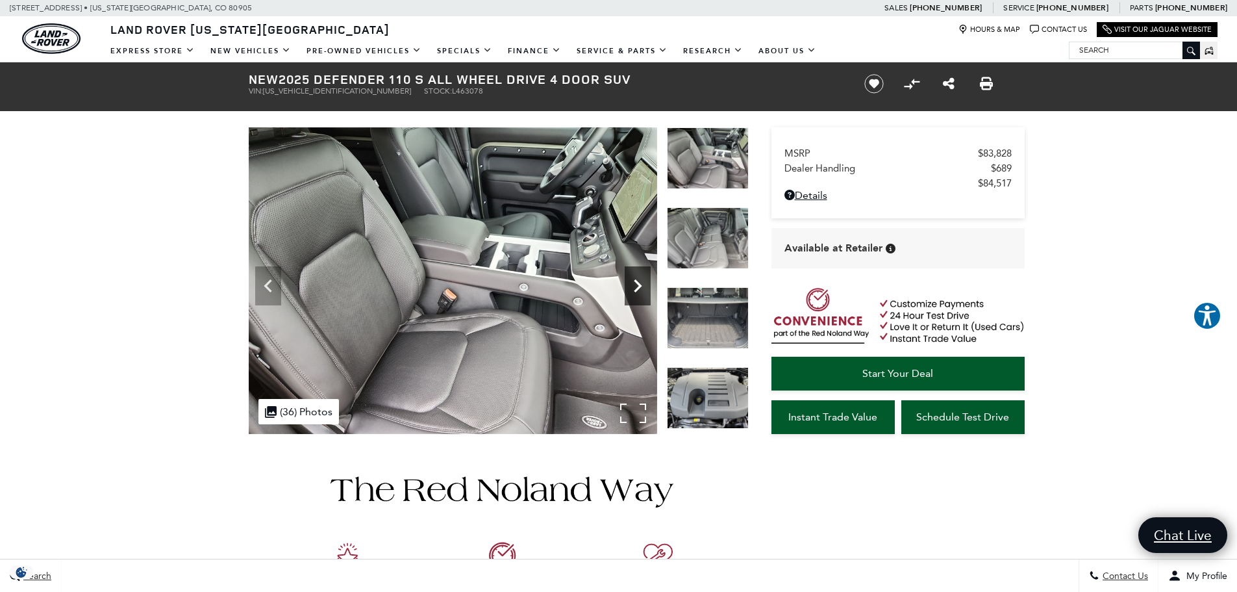
click at [626, 285] on icon "Next" at bounding box center [638, 286] width 26 height 26
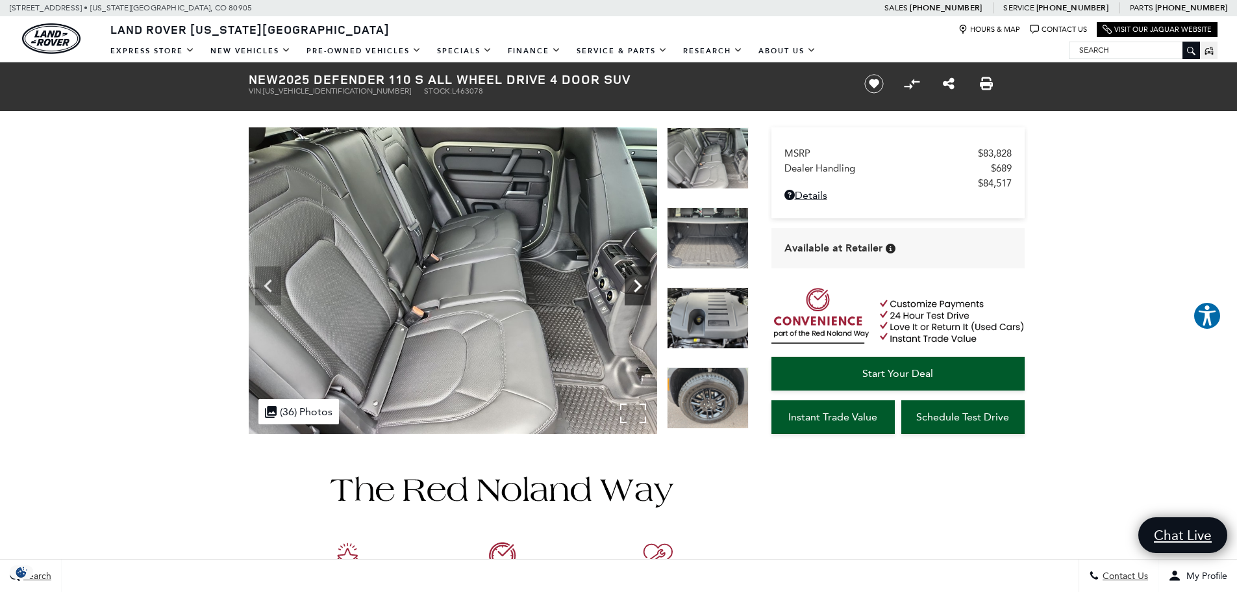
click at [646, 284] on icon "Next" at bounding box center [638, 286] width 26 height 26
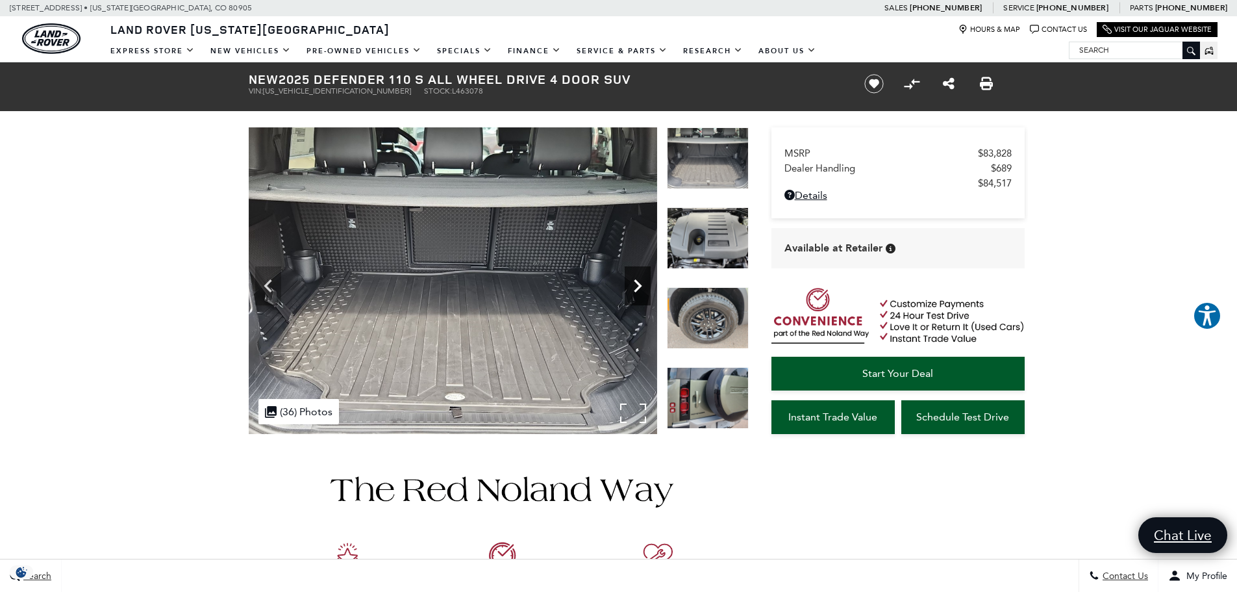
click at [647, 281] on icon "Next" at bounding box center [638, 286] width 26 height 26
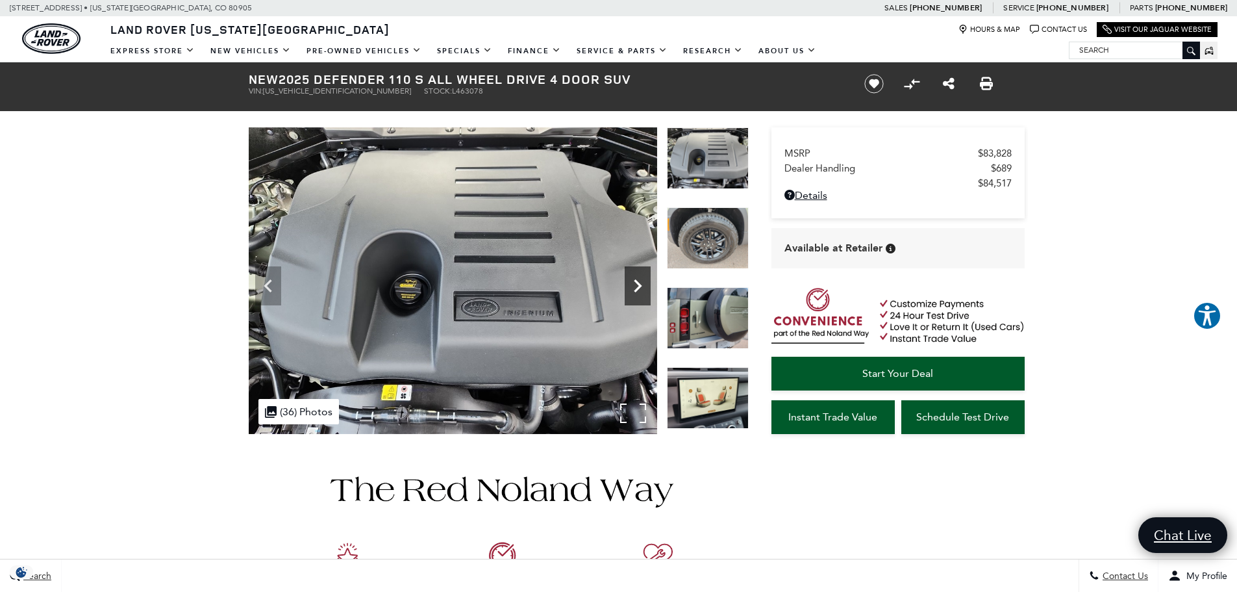
click at [647, 281] on icon "Next" at bounding box center [638, 286] width 26 height 26
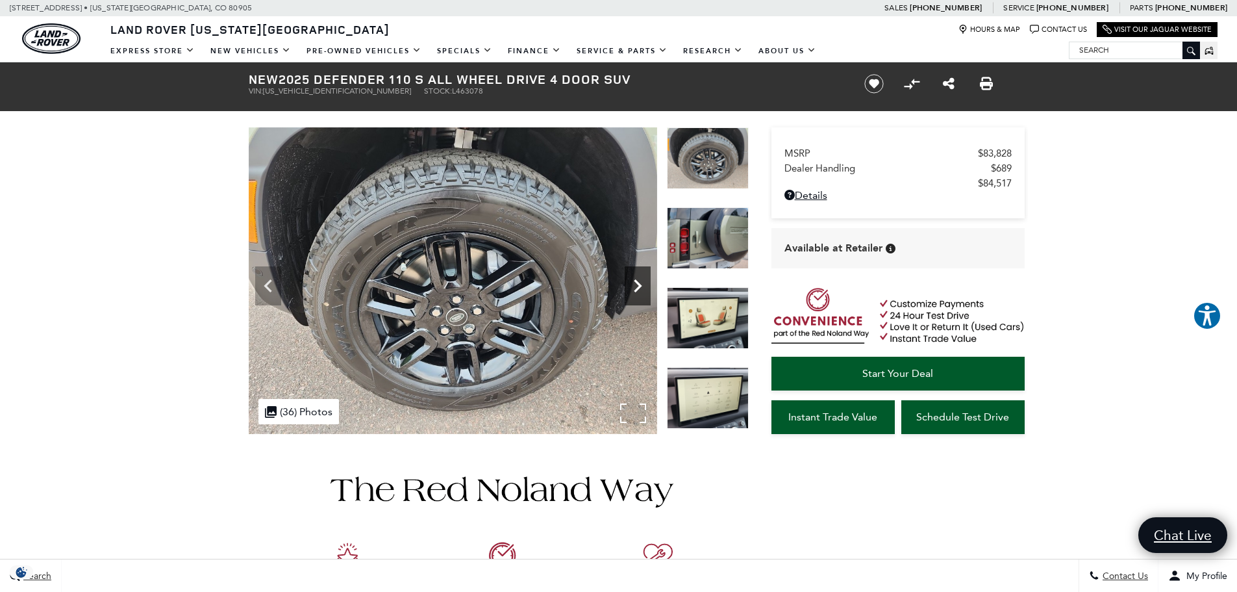
click at [647, 281] on icon "Next" at bounding box center [638, 286] width 26 height 26
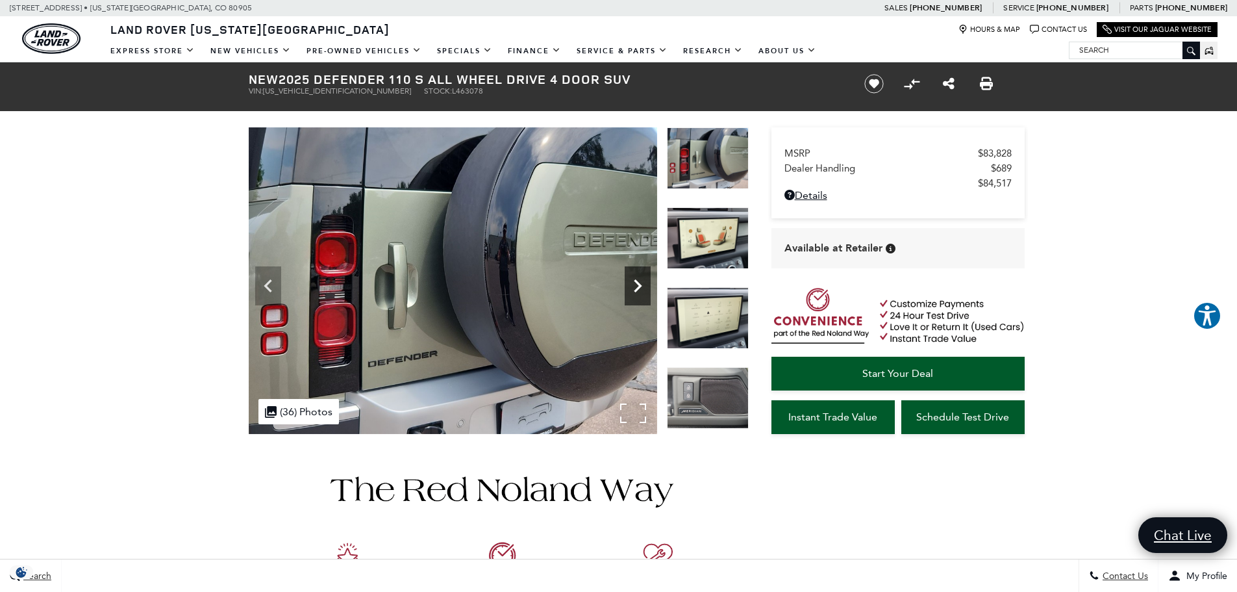
click at [647, 281] on icon "Next" at bounding box center [638, 286] width 26 height 26
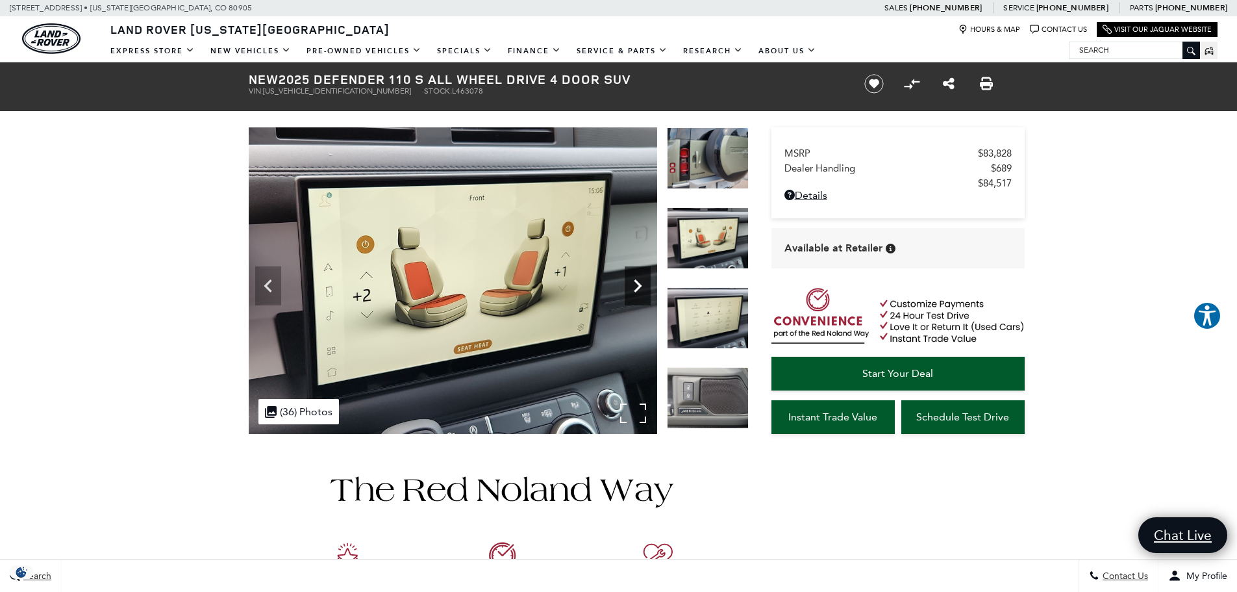
click at [647, 281] on icon "Next" at bounding box center [638, 286] width 26 height 26
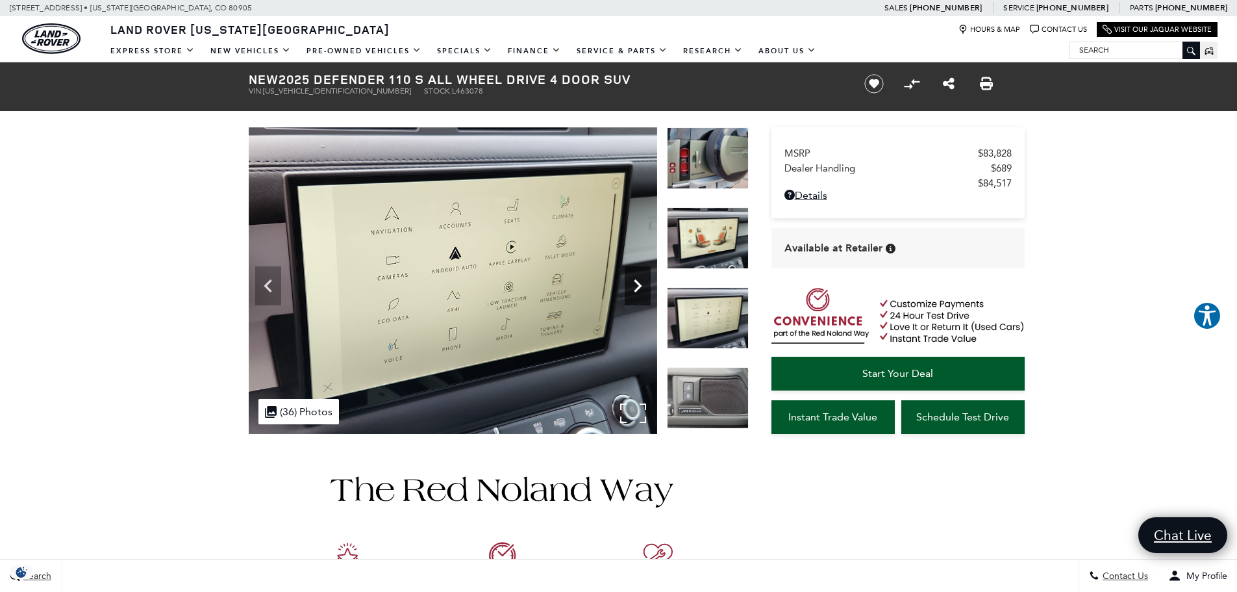
click at [647, 281] on icon "Next" at bounding box center [638, 286] width 26 height 26
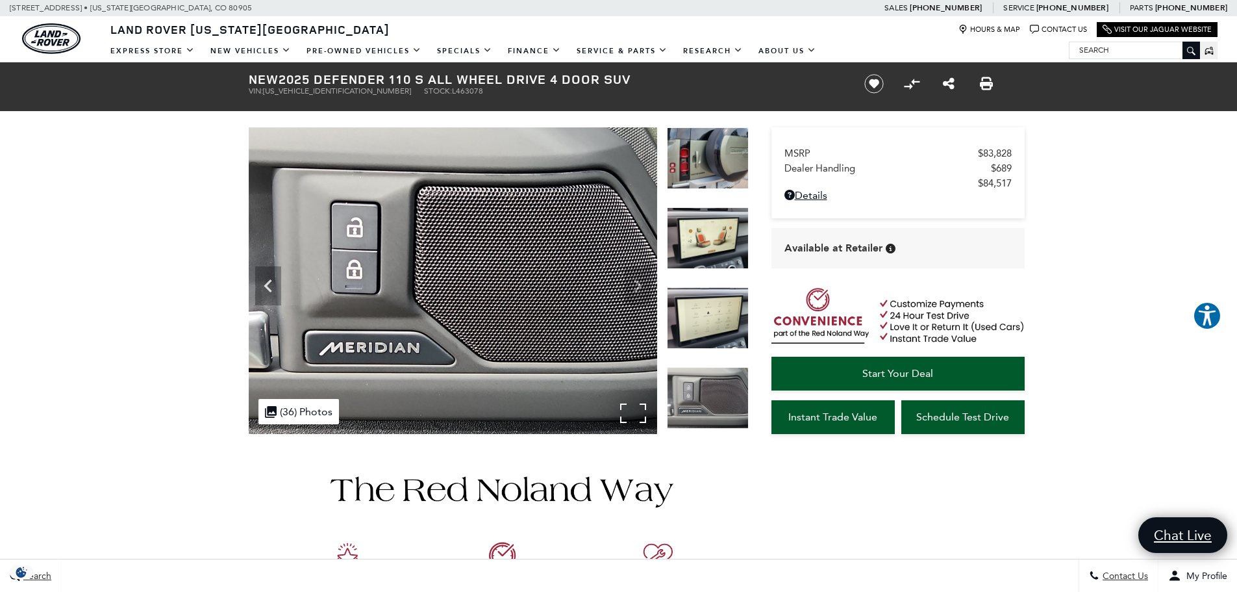
click at [647, 281] on img at bounding box center [453, 280] width 408 height 307
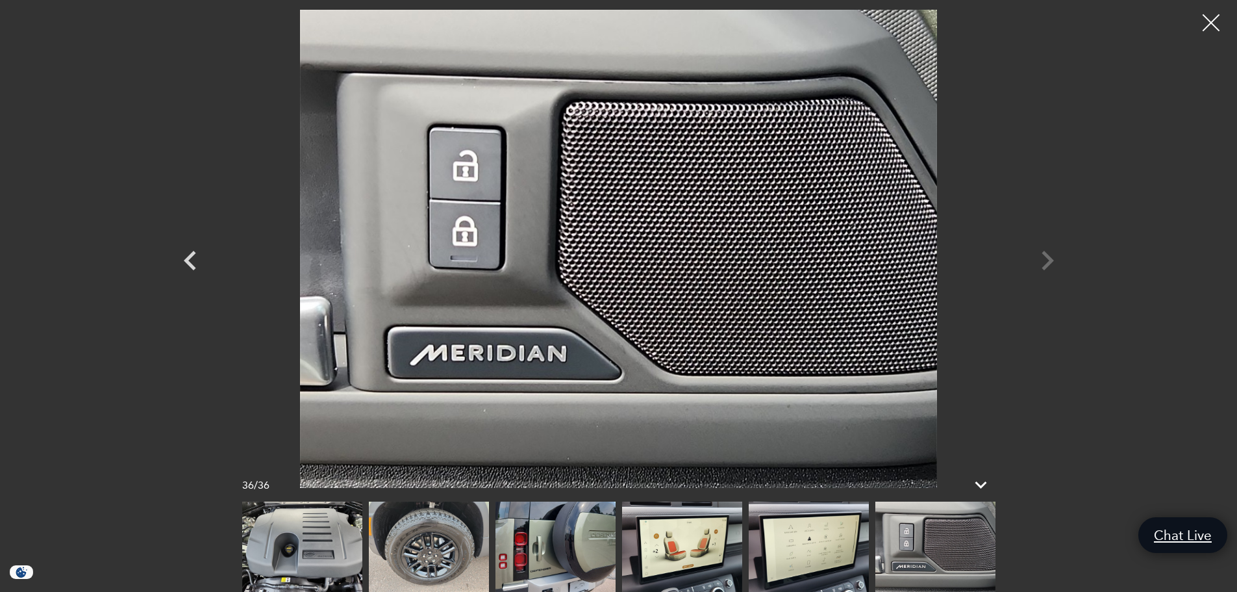
click at [1203, 27] on div at bounding box center [1211, 23] width 34 height 34
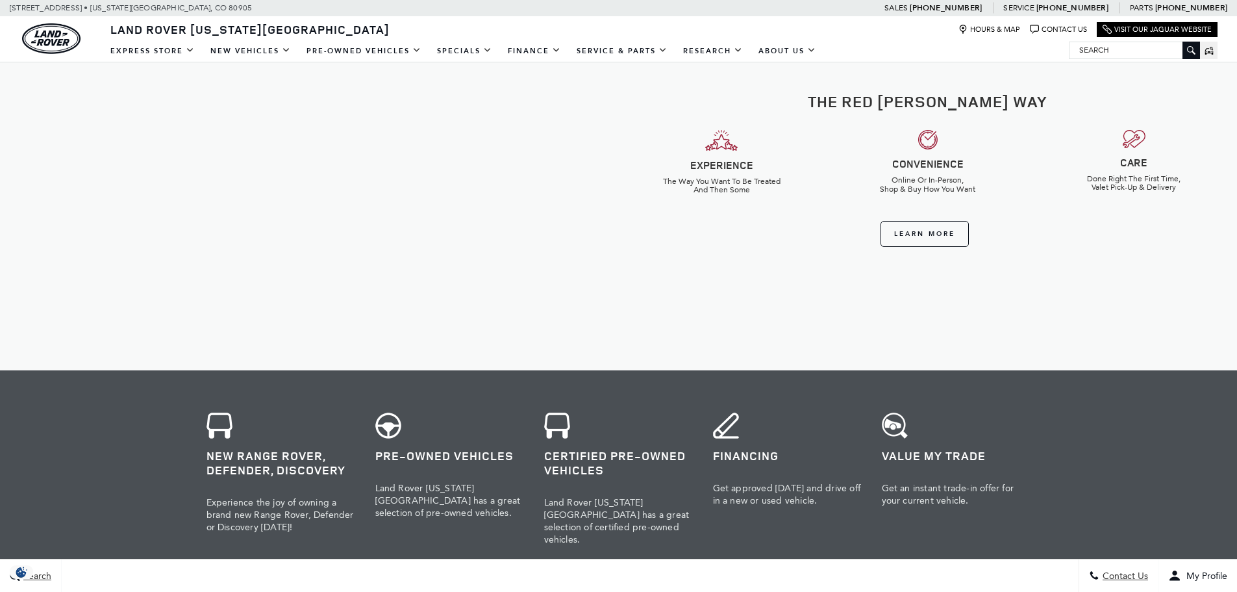
scroll to position [584, 0]
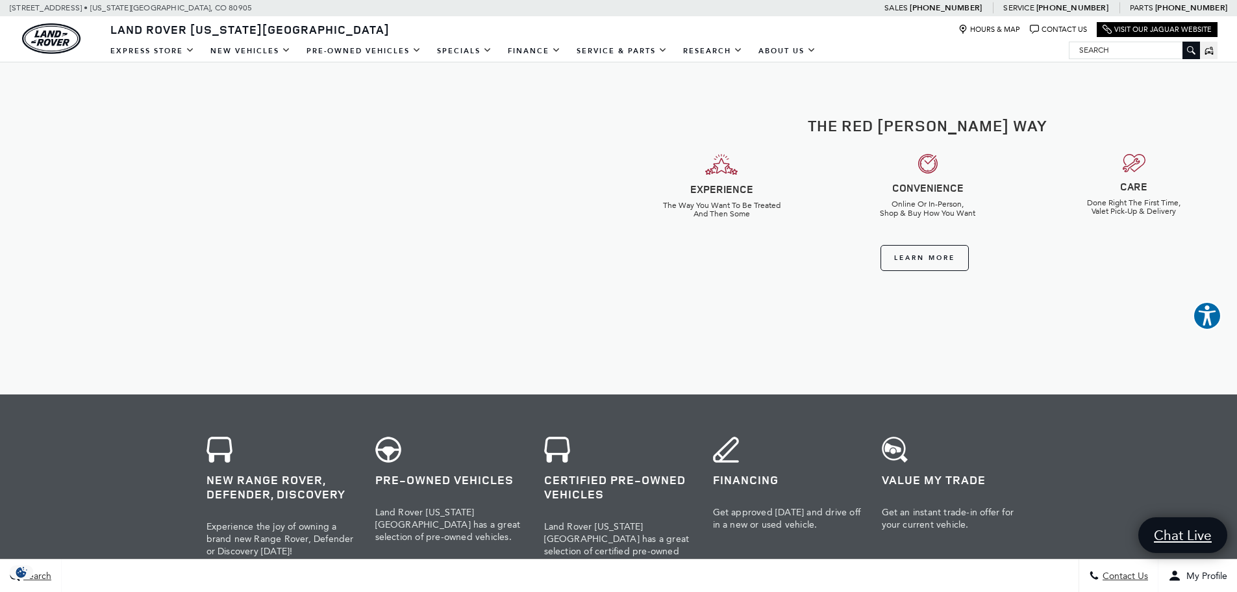
click at [504, 18] on div "Land Rover [US_STATE][GEOGRAPHIC_DATA] Hours & Map Contact Us Visit Our Jaguar …" at bounding box center [618, 27] width 1237 height 23
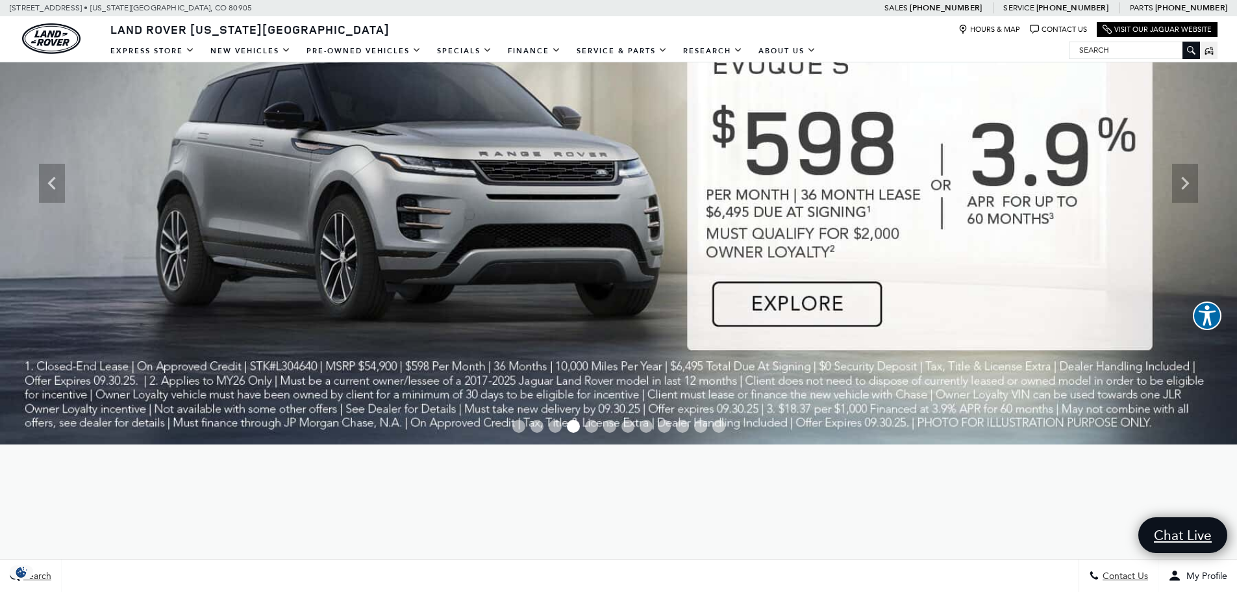
scroll to position [0, 0]
